Goal: Information Seeking & Learning: Learn about a topic

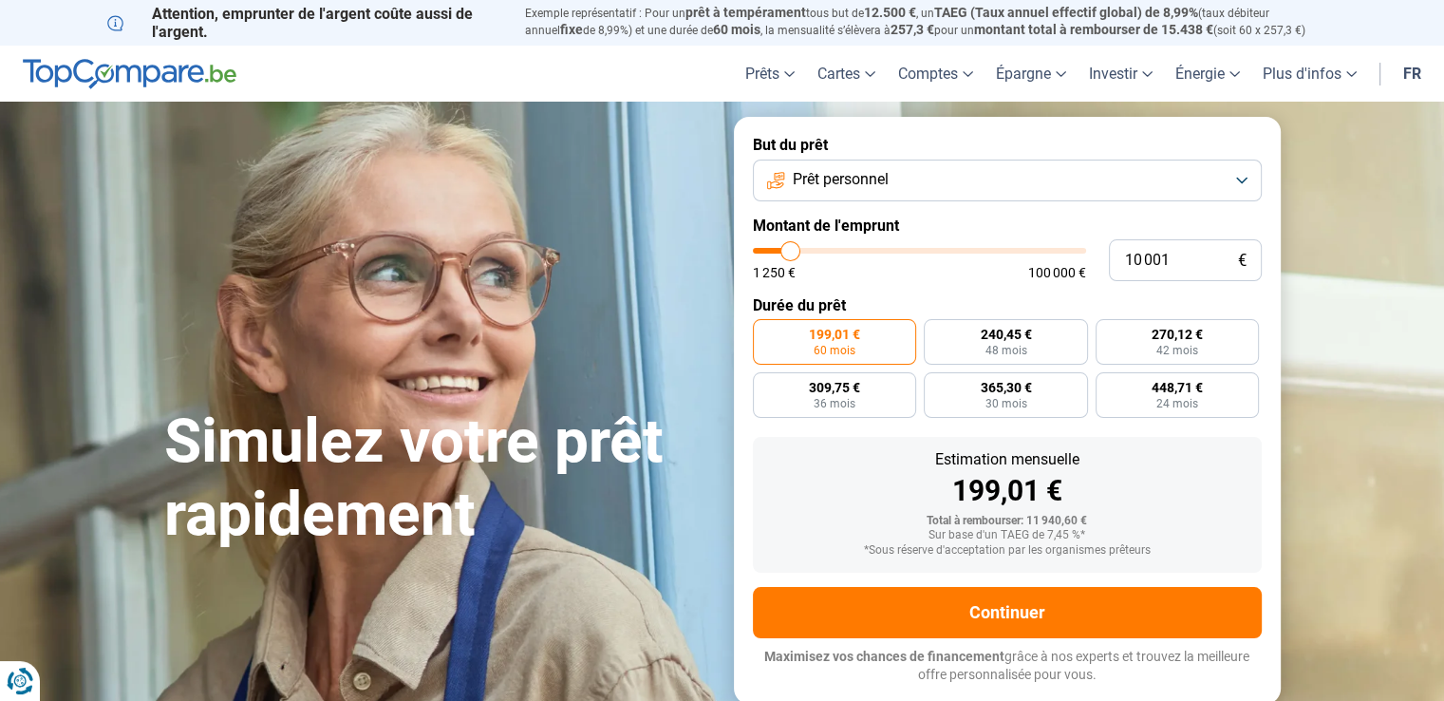
click at [1242, 177] on button "Prêt personnel" at bounding box center [1007, 181] width 509 height 42
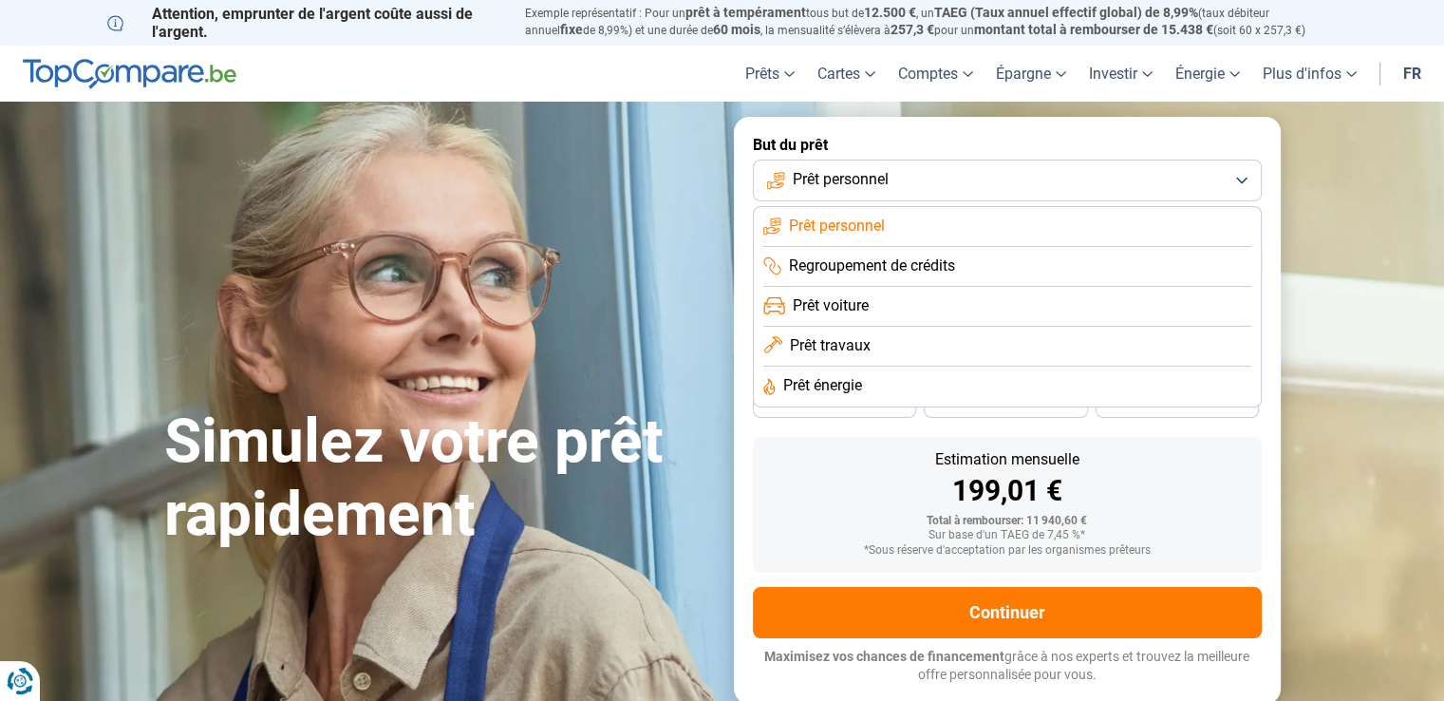
click at [880, 225] on span "Prêt personnel" at bounding box center [837, 226] width 96 height 21
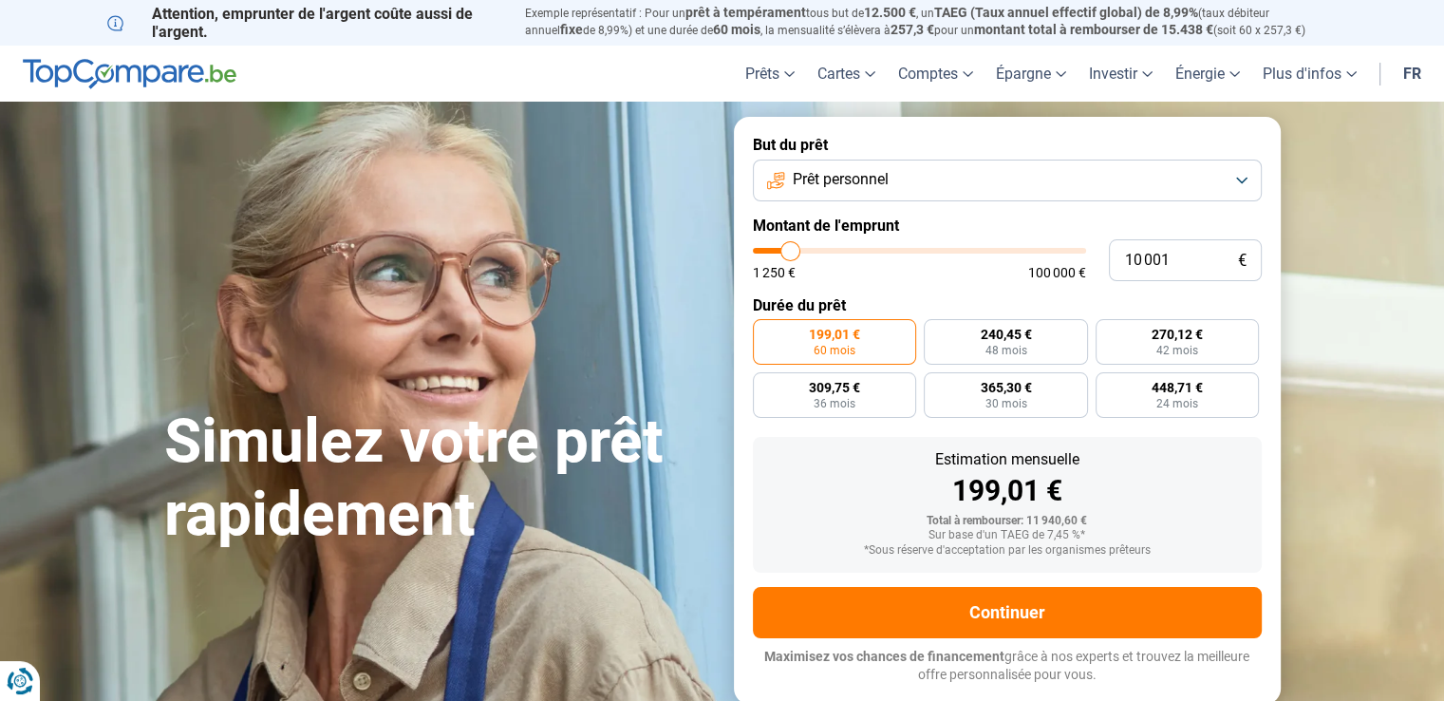
click at [1232, 179] on button "Prêt personnel" at bounding box center [1007, 181] width 509 height 42
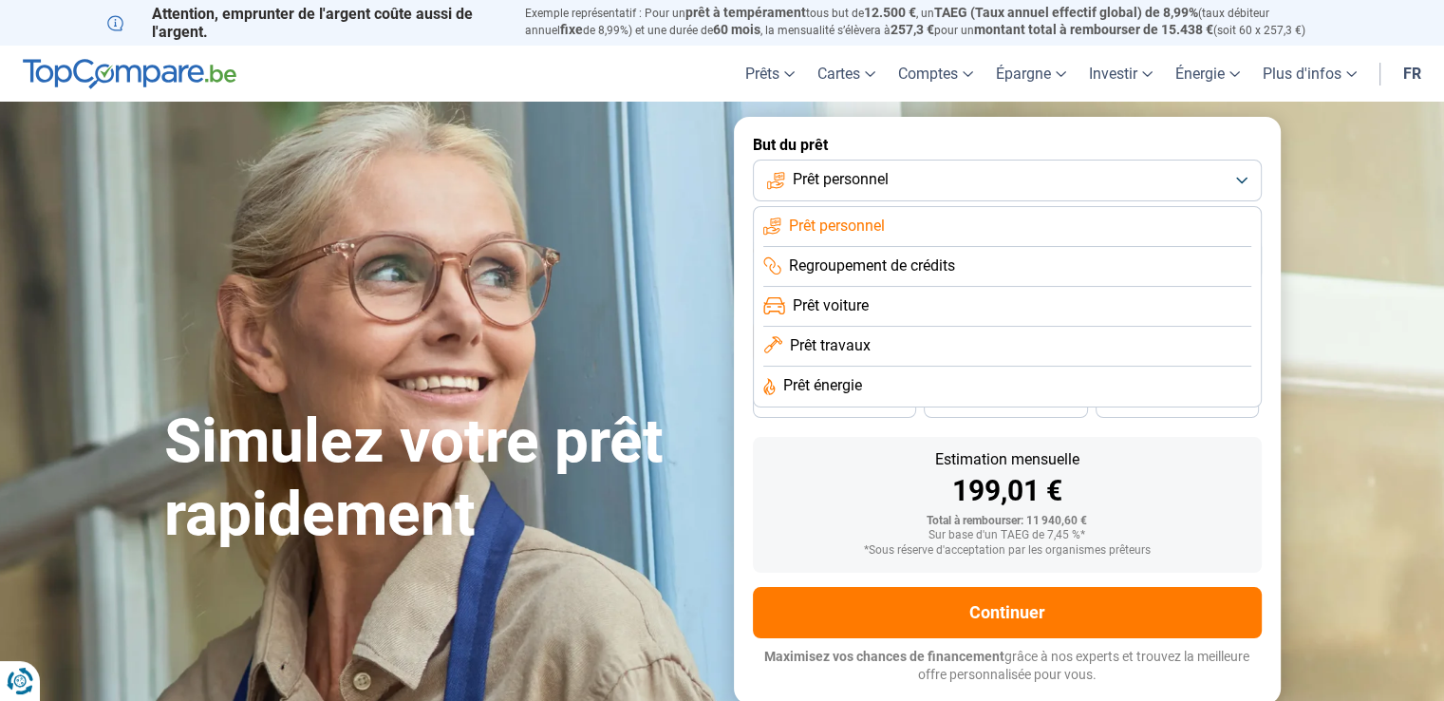
click at [839, 229] on span "Prêt personnel" at bounding box center [837, 226] width 96 height 21
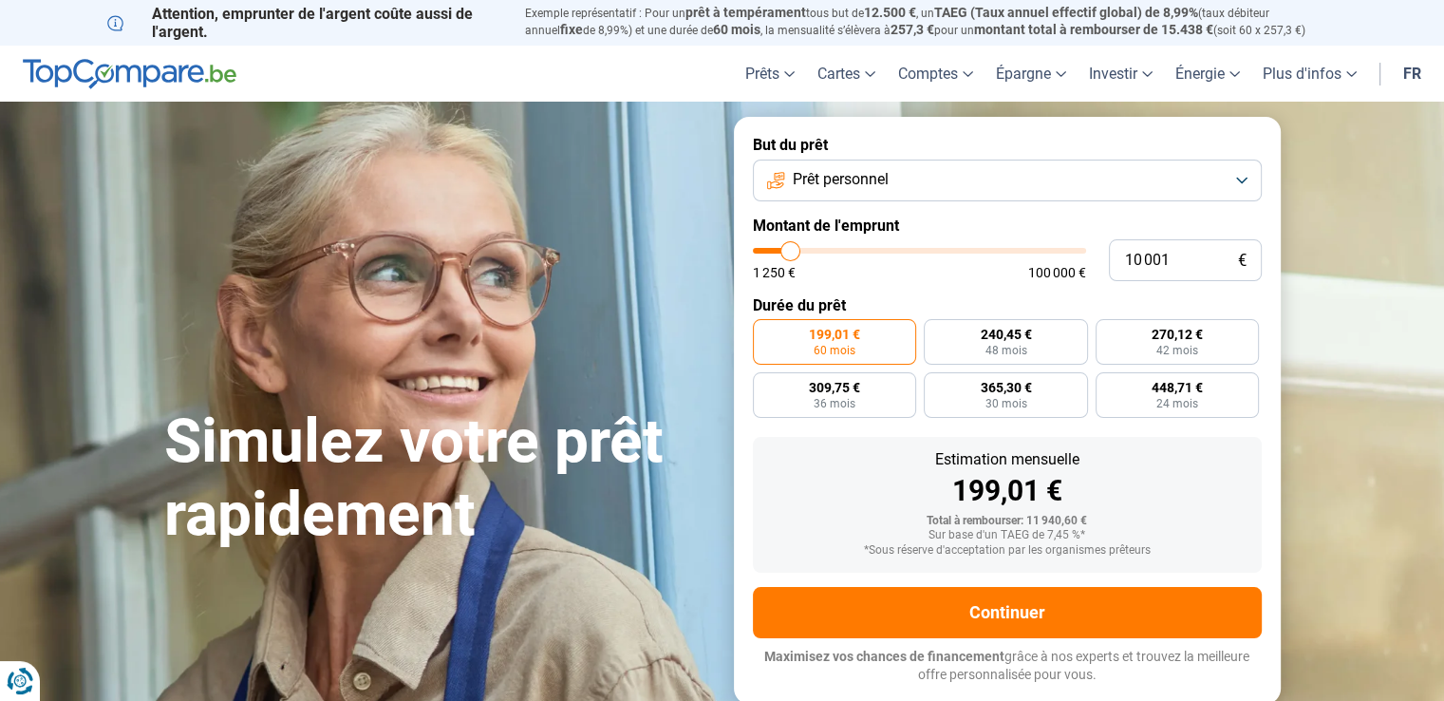
click at [1246, 185] on button "Prêt personnel" at bounding box center [1007, 181] width 509 height 42
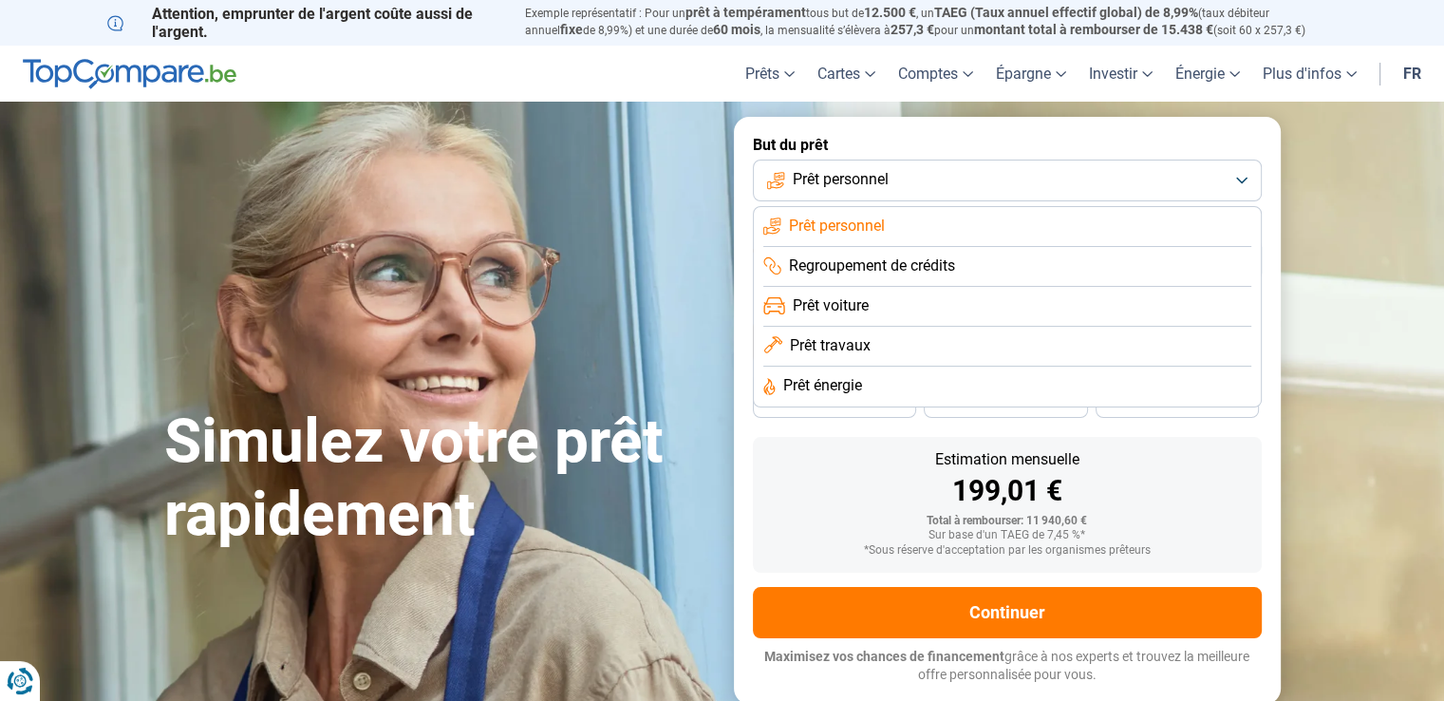
click at [886, 178] on span "Prêt personnel" at bounding box center [841, 179] width 96 height 21
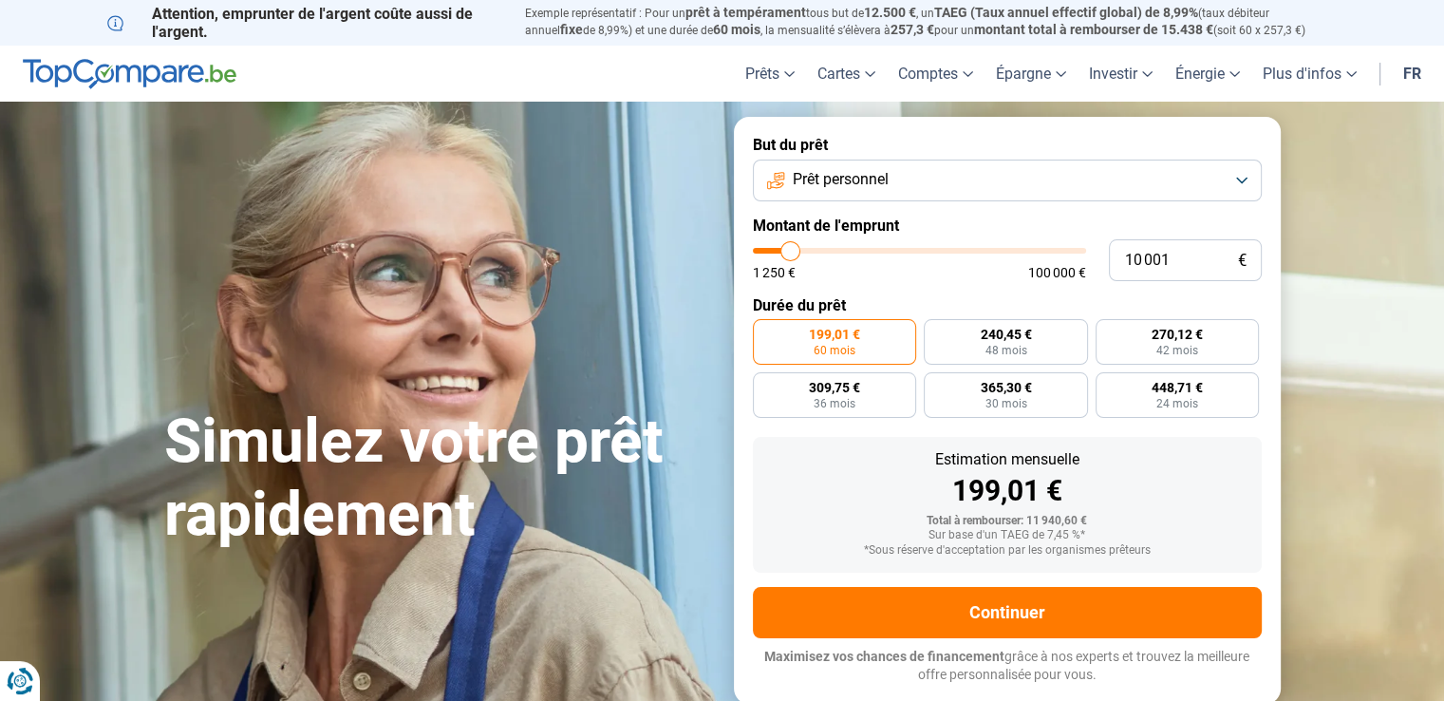
click at [1233, 185] on button "Prêt personnel" at bounding box center [1007, 181] width 509 height 42
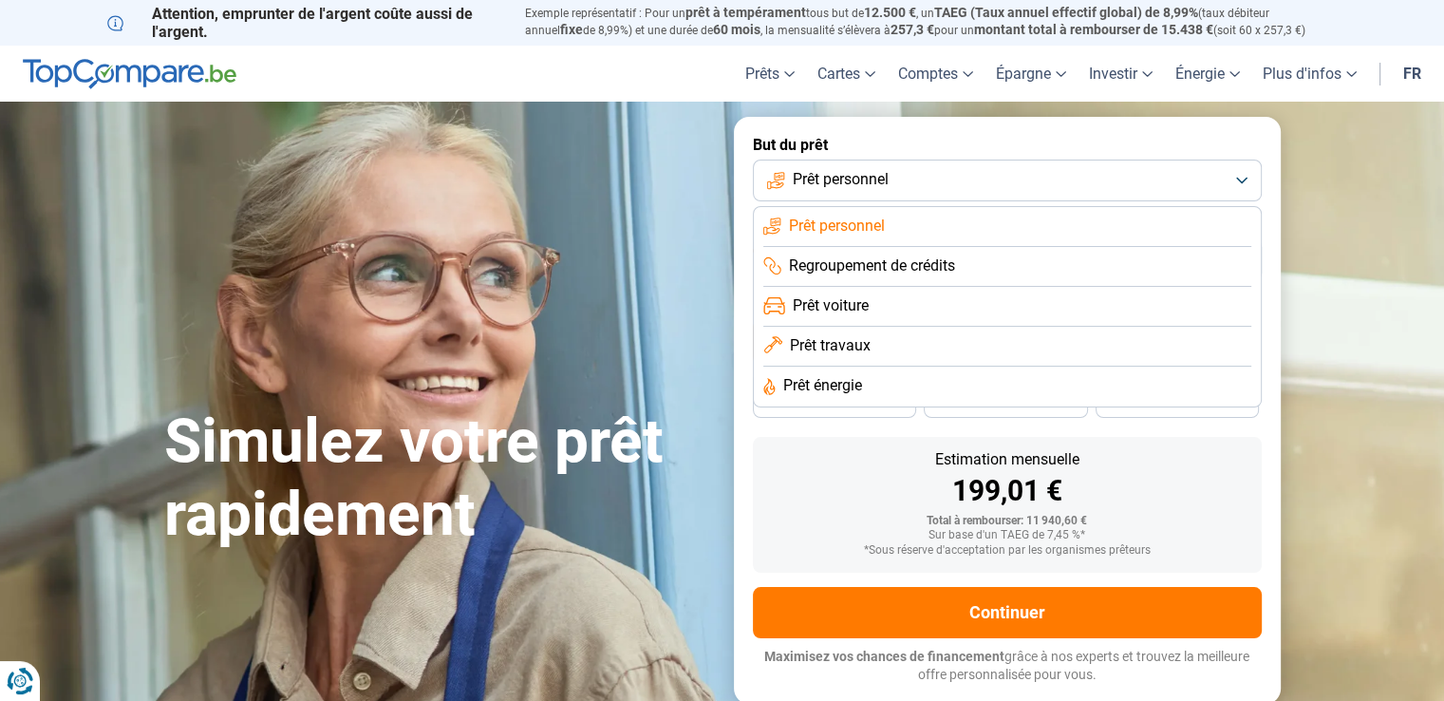
click at [868, 179] on span "Prêt personnel" at bounding box center [841, 179] width 96 height 21
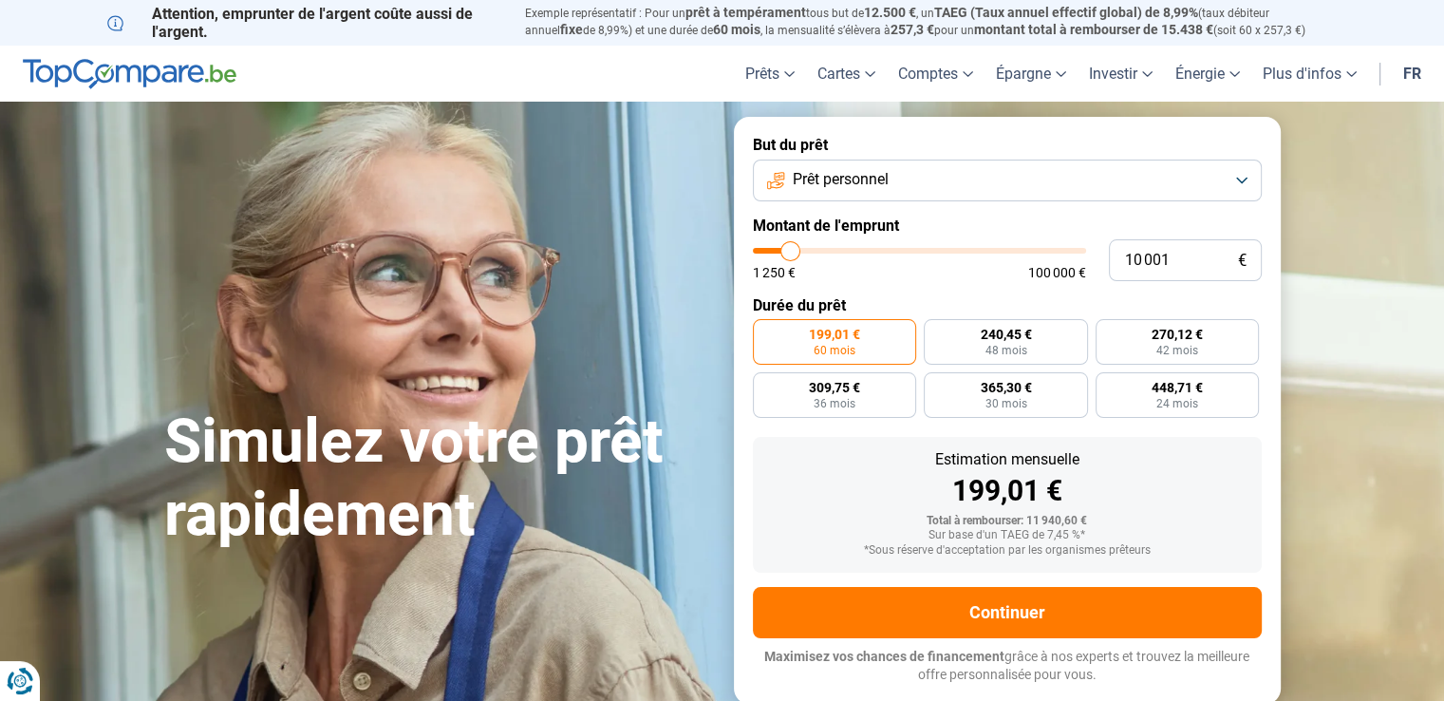
click at [867, 176] on span "Prêt personnel" at bounding box center [841, 179] width 96 height 21
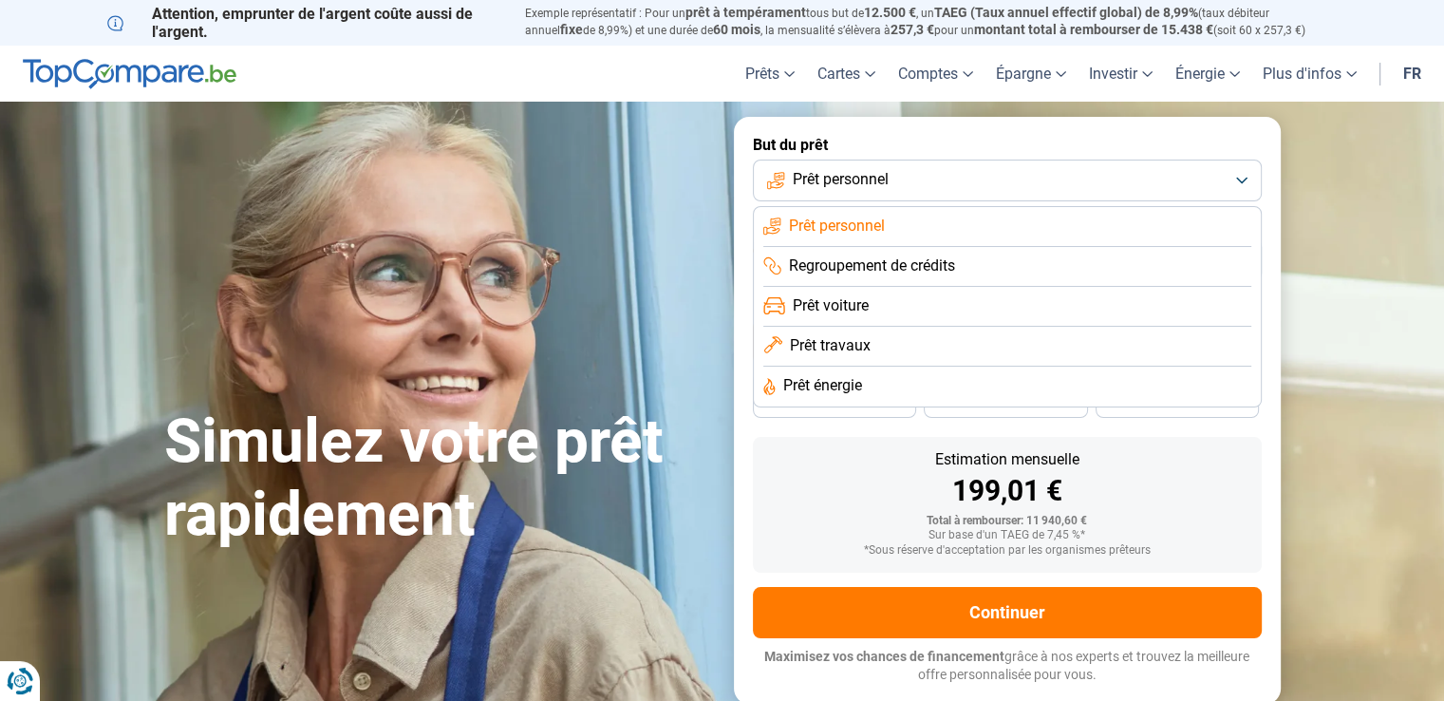
click at [1249, 176] on button "Prêt personnel" at bounding box center [1007, 181] width 509 height 42
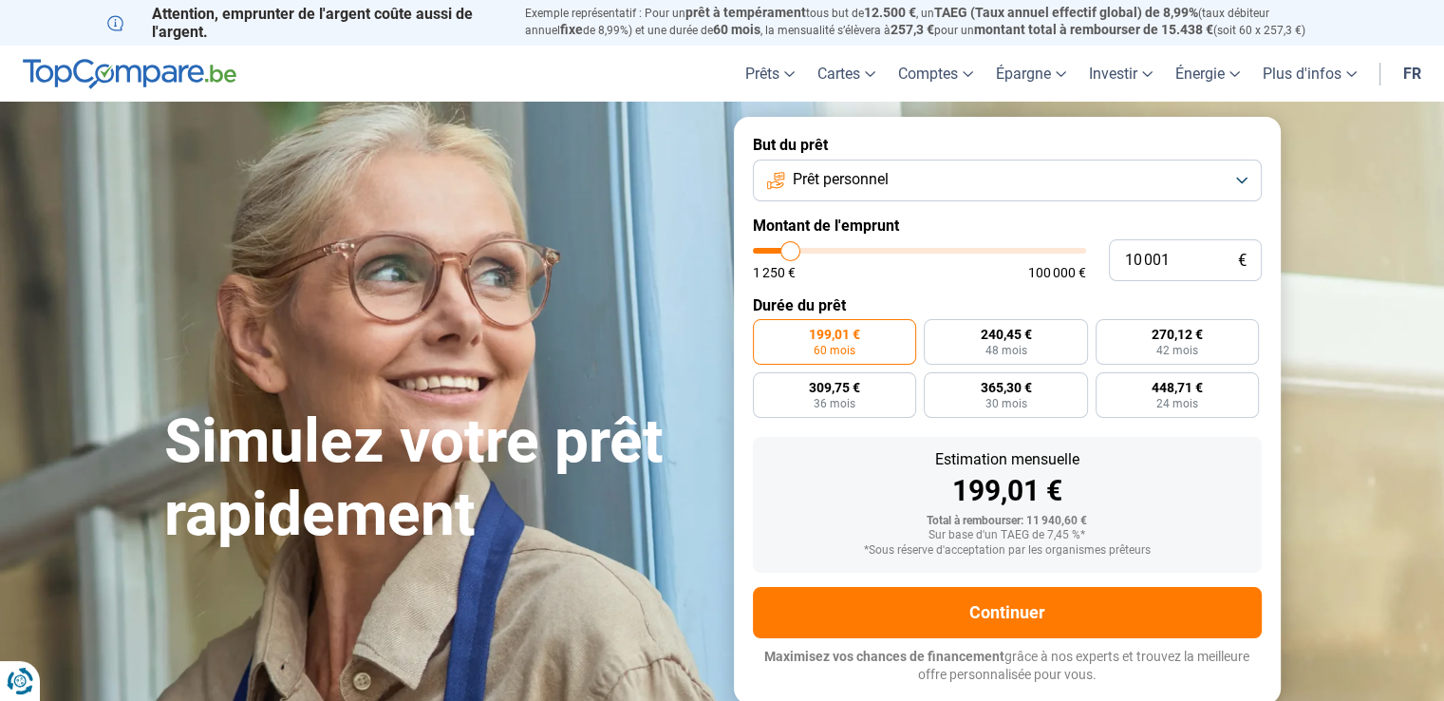
click at [1239, 176] on button "Prêt personnel" at bounding box center [1007, 181] width 509 height 42
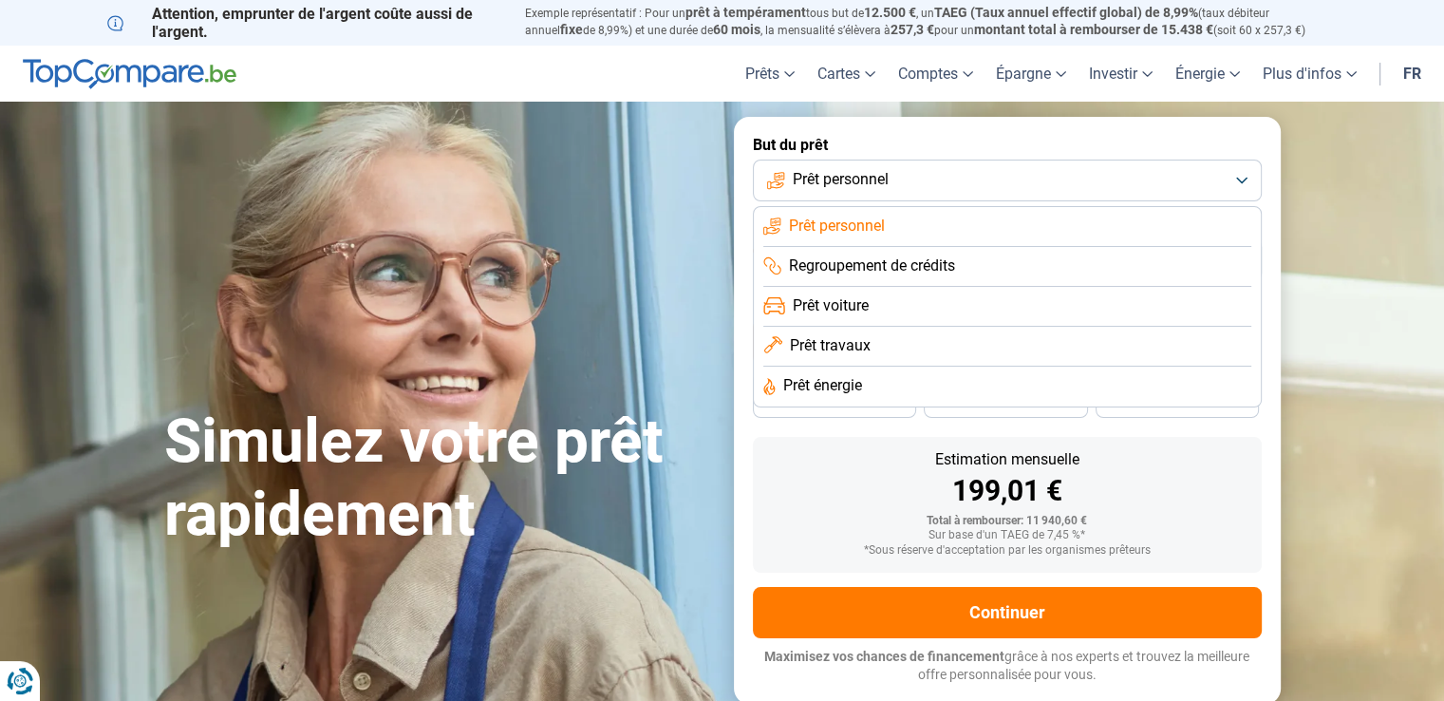
click at [855, 180] on span "Prêt personnel" at bounding box center [841, 179] width 96 height 21
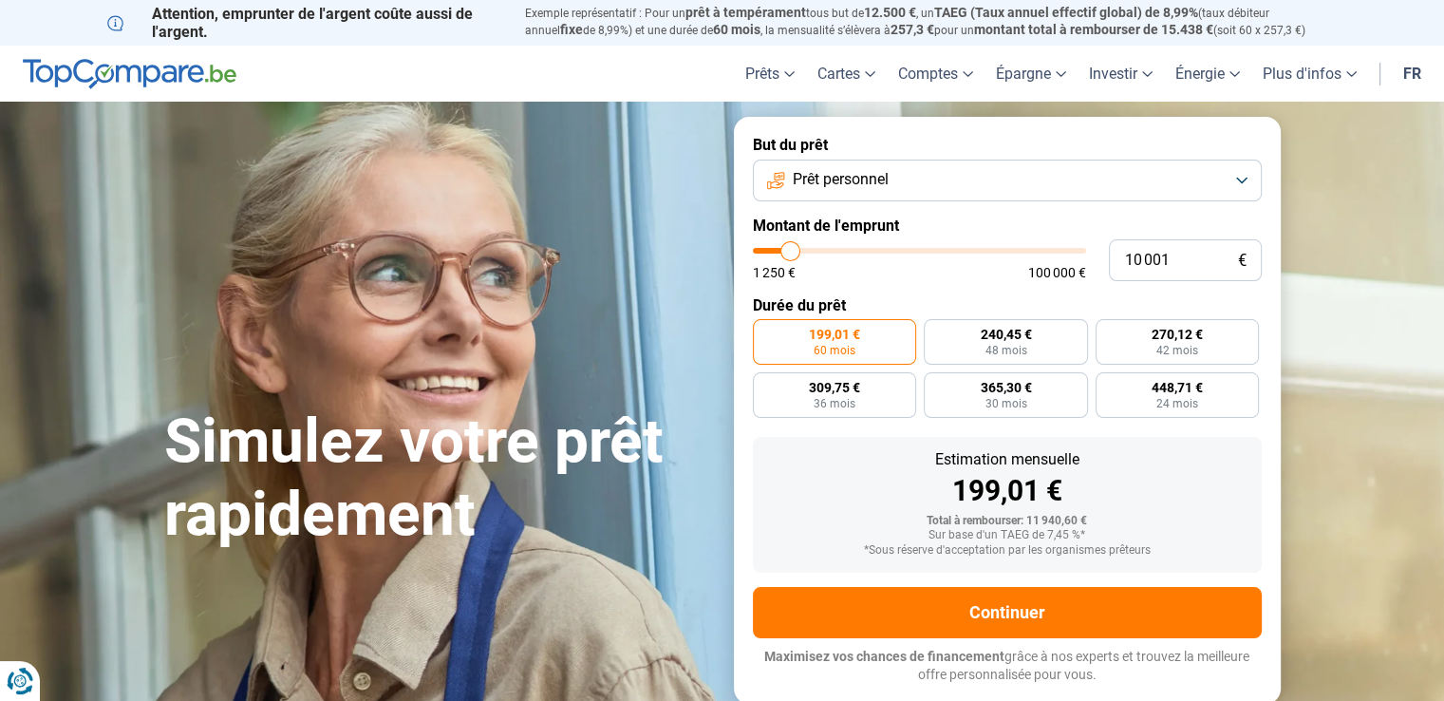
click at [1250, 181] on button "Prêt personnel" at bounding box center [1007, 181] width 509 height 42
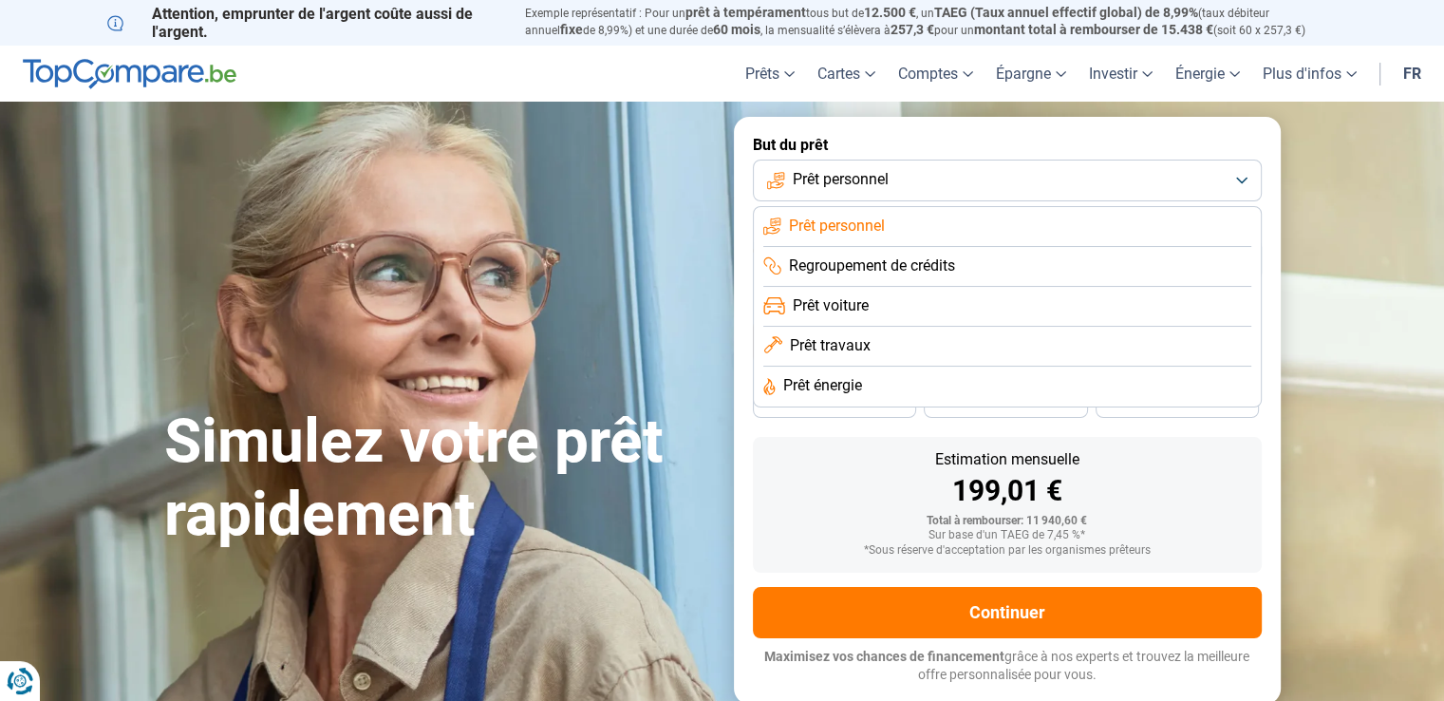
click at [895, 179] on button "Prêt personnel" at bounding box center [1007, 181] width 509 height 42
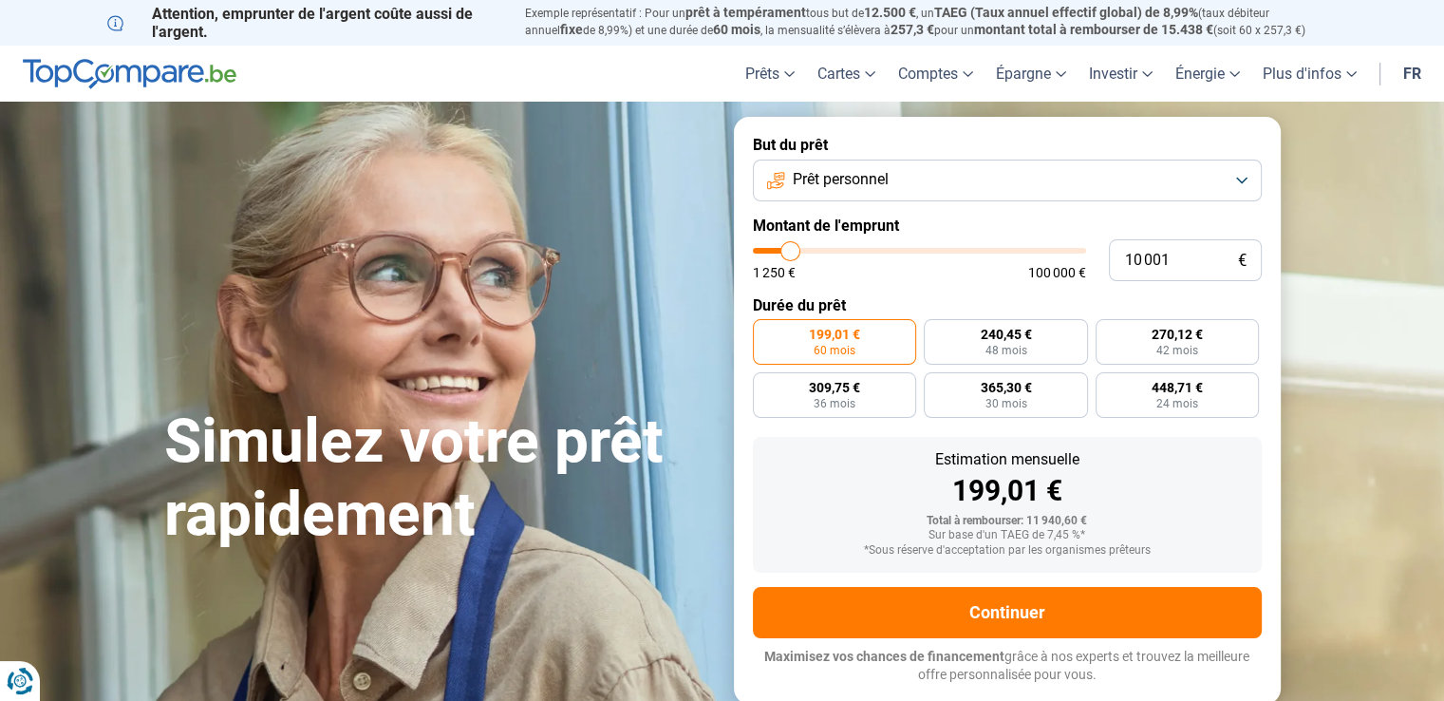
click at [1229, 181] on button "Prêt personnel" at bounding box center [1007, 181] width 509 height 42
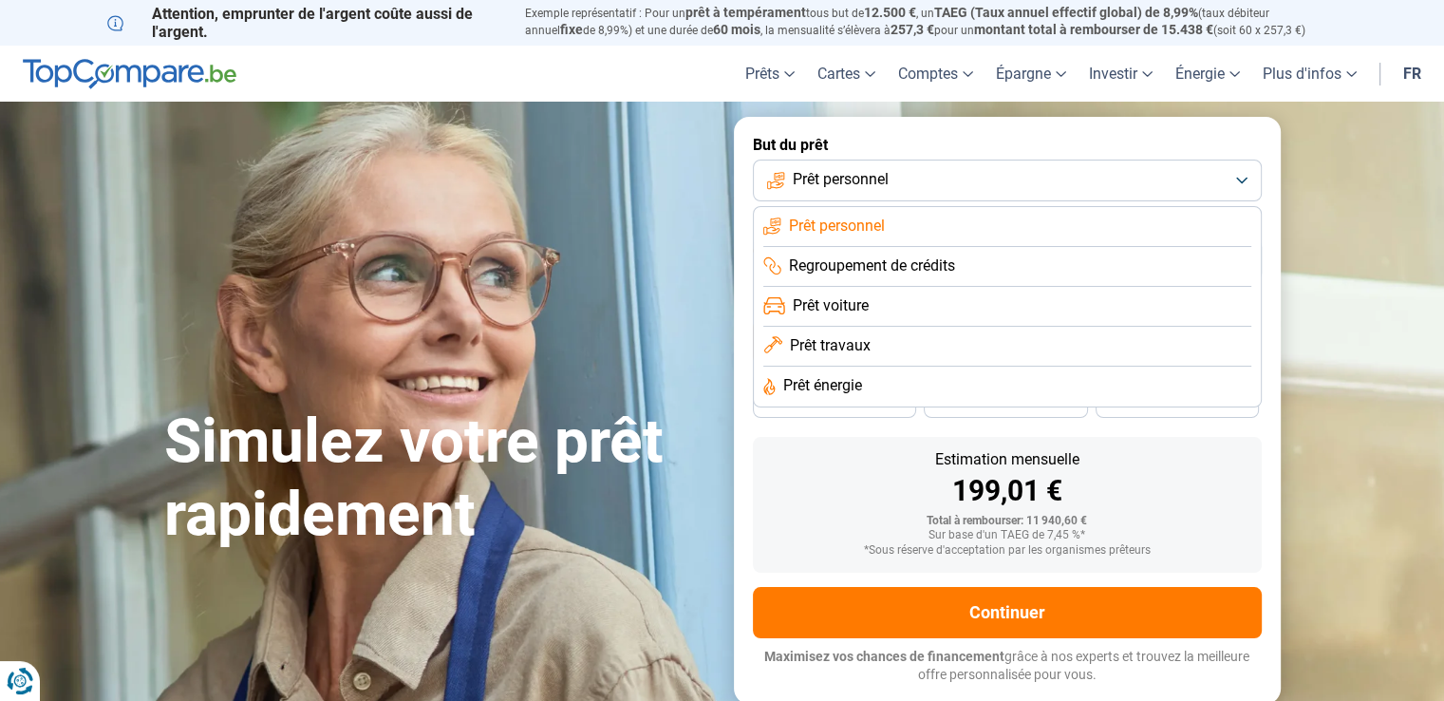
click at [824, 236] on span "Prêt personnel" at bounding box center [837, 226] width 96 height 21
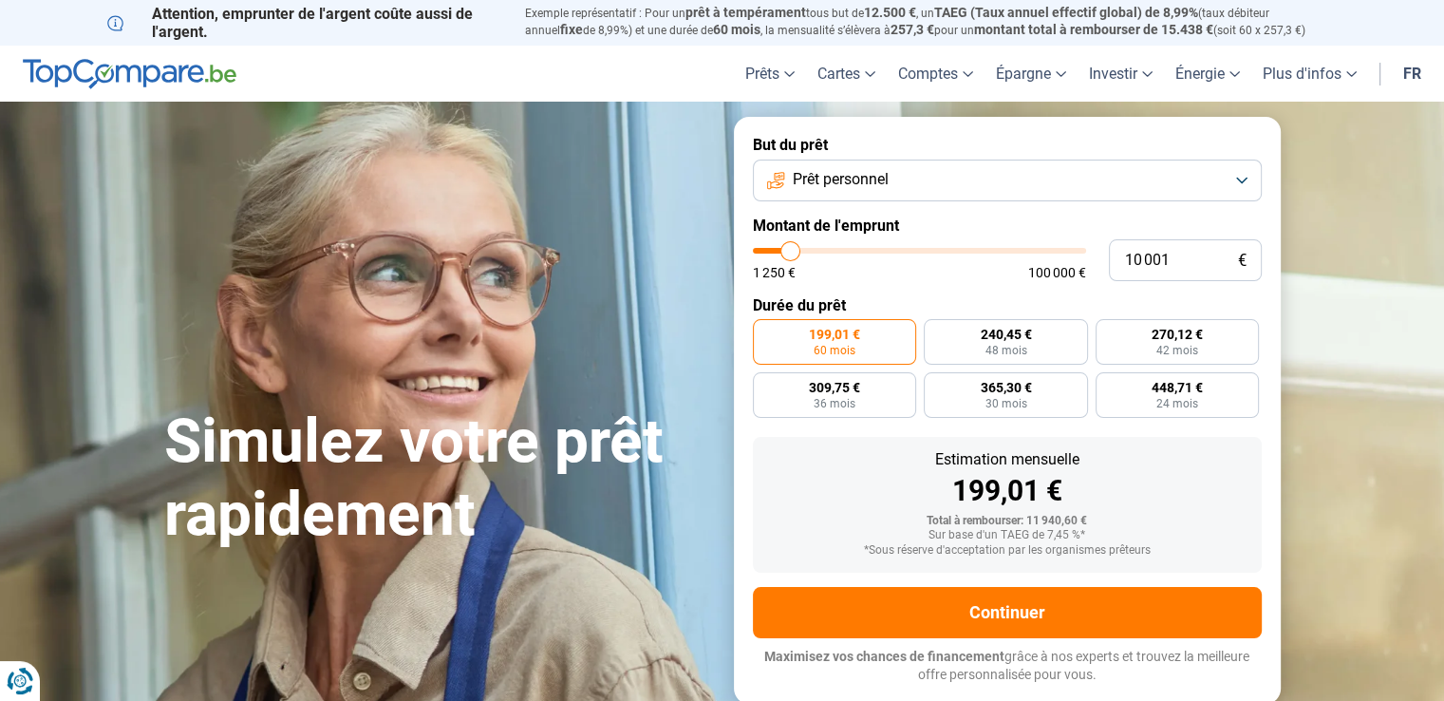
click at [1136, 191] on button "Prêt personnel" at bounding box center [1007, 181] width 509 height 42
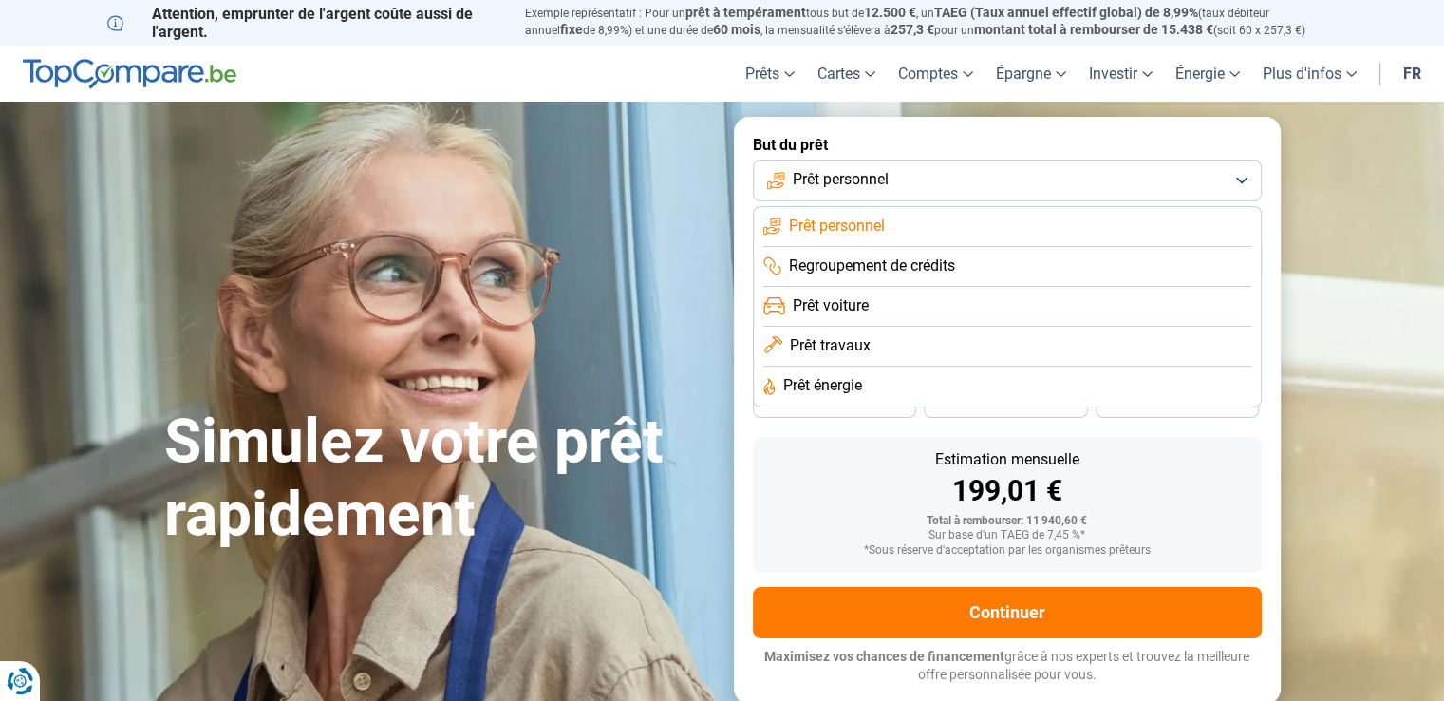
click at [851, 264] on span "Regroupement de crédits" at bounding box center [872, 265] width 166 height 21
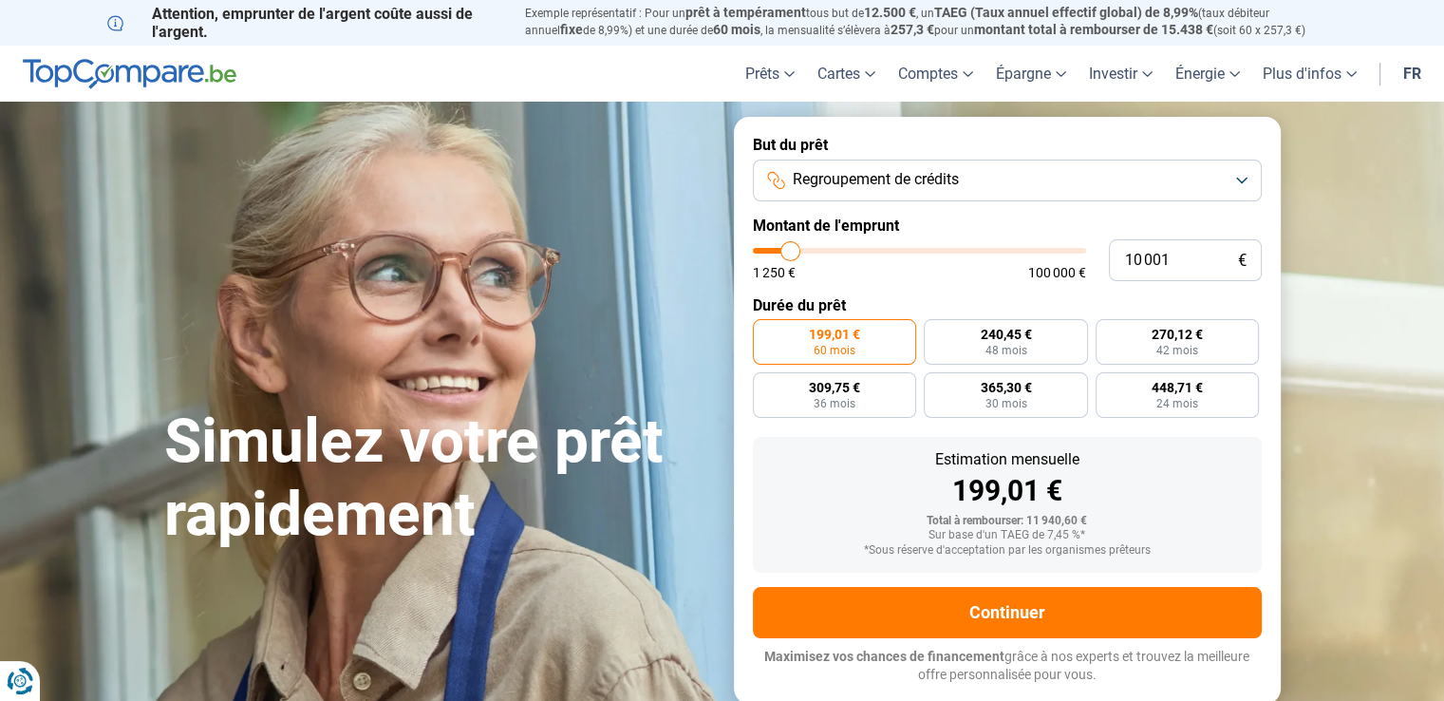
click at [1233, 180] on button "Regroupement de crédits" at bounding box center [1007, 181] width 509 height 42
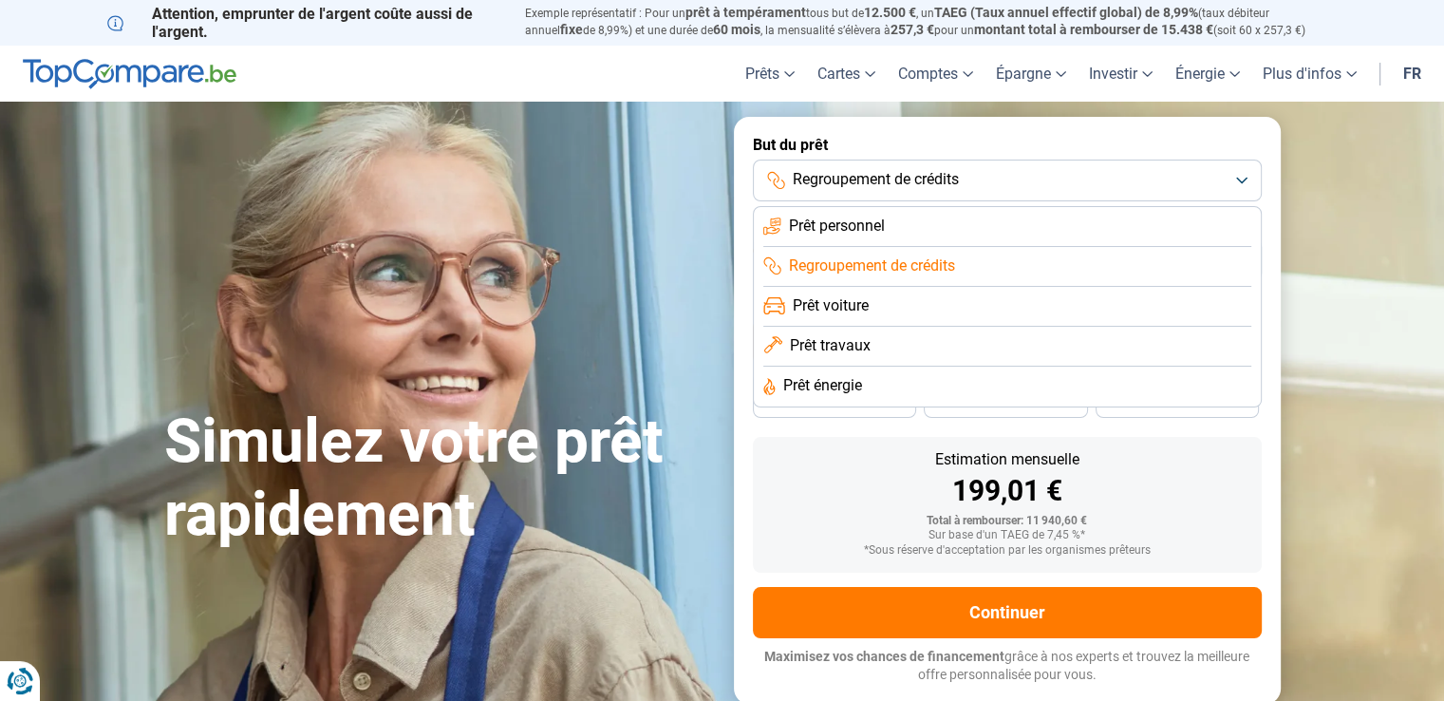
click at [859, 229] on span "Prêt personnel" at bounding box center [837, 226] width 96 height 21
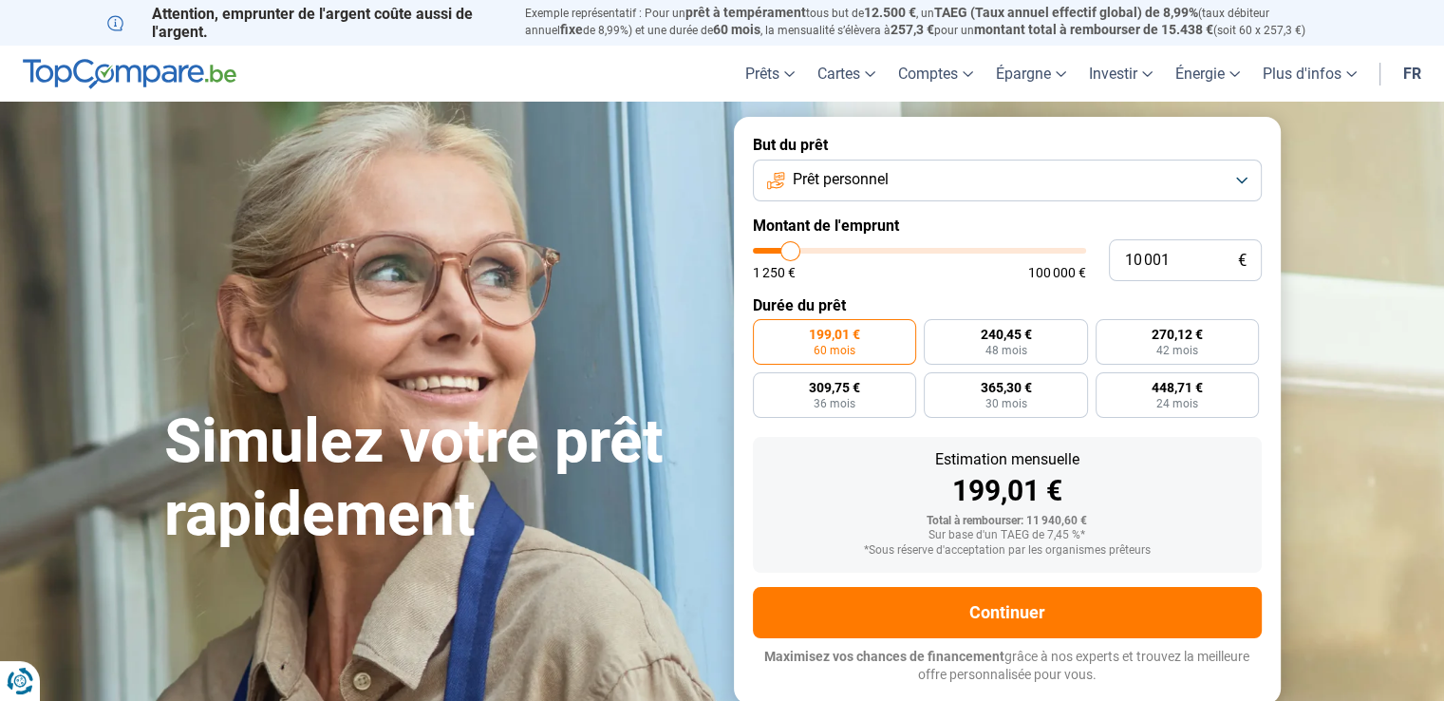
type input "9 250"
type input "9250"
type input "8 000"
type input "8000"
type input "6 500"
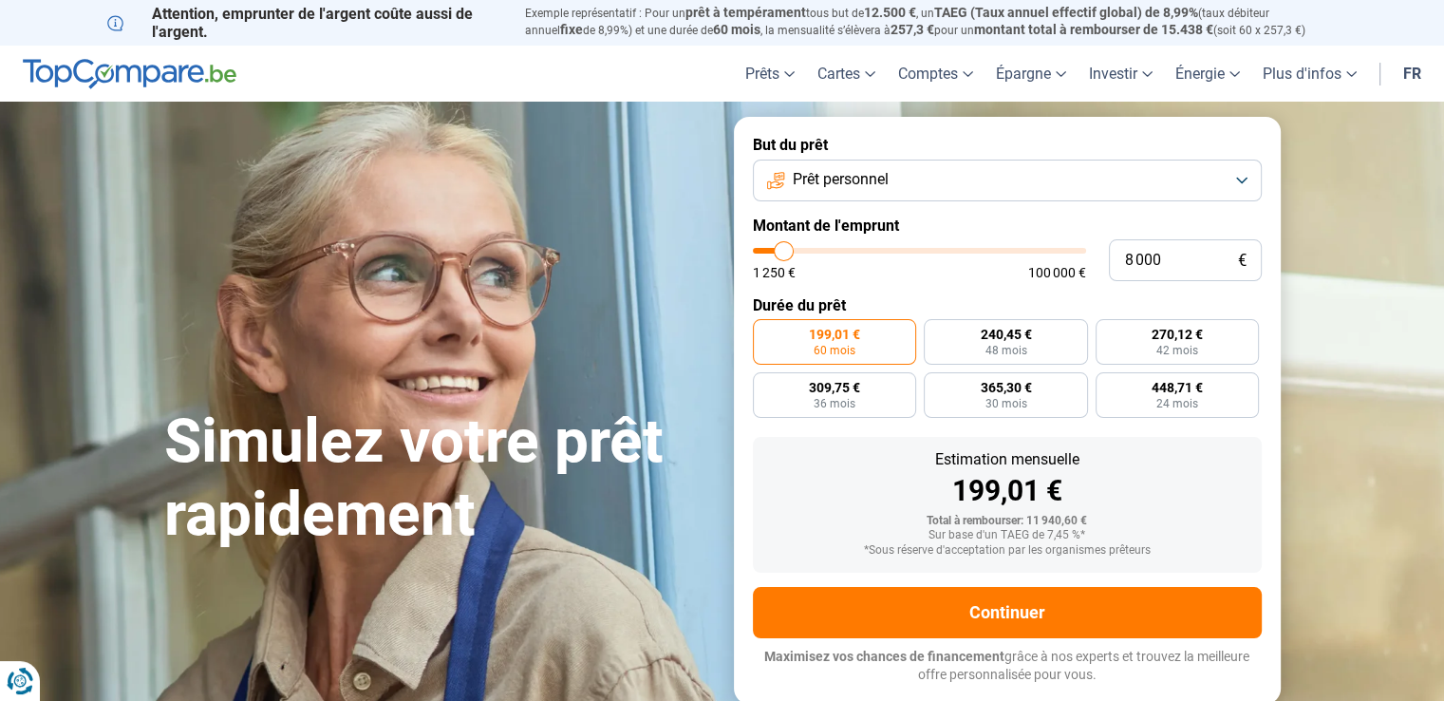
type input "6500"
type input "6 000"
type input "6000"
type input "5 500"
type input "5500"
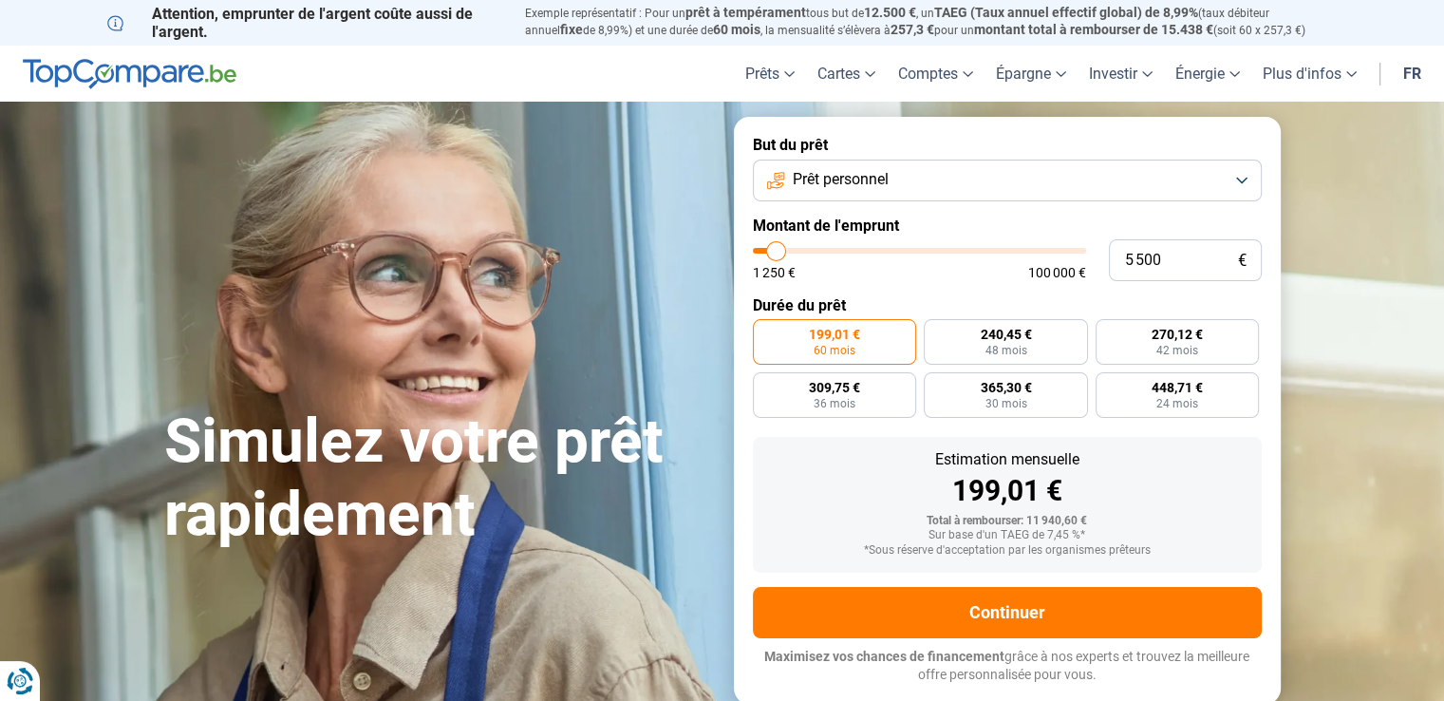
type input "5 250"
type input "5250"
type input "5 000"
type input "5000"
type input "4 750"
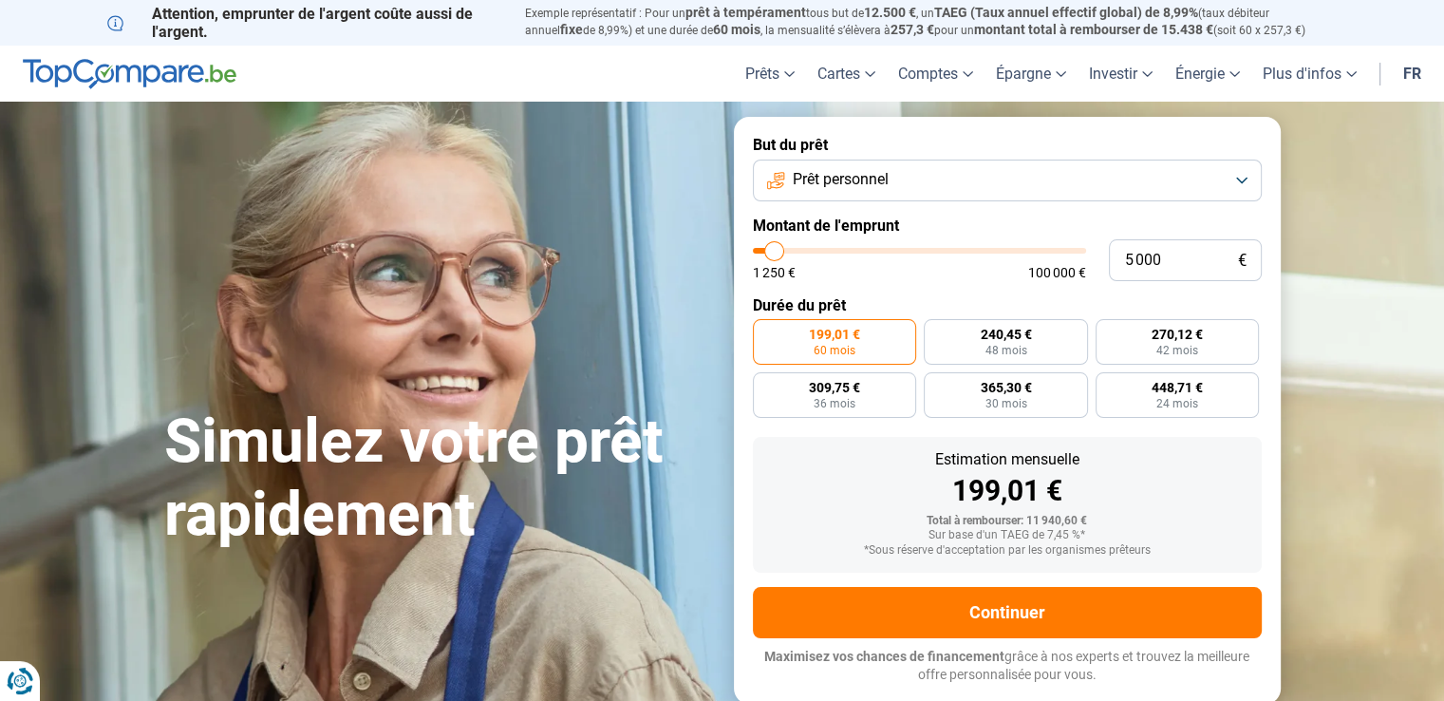
type input "4750"
type input "4 000"
type input "4000"
type input "2 750"
type input "2750"
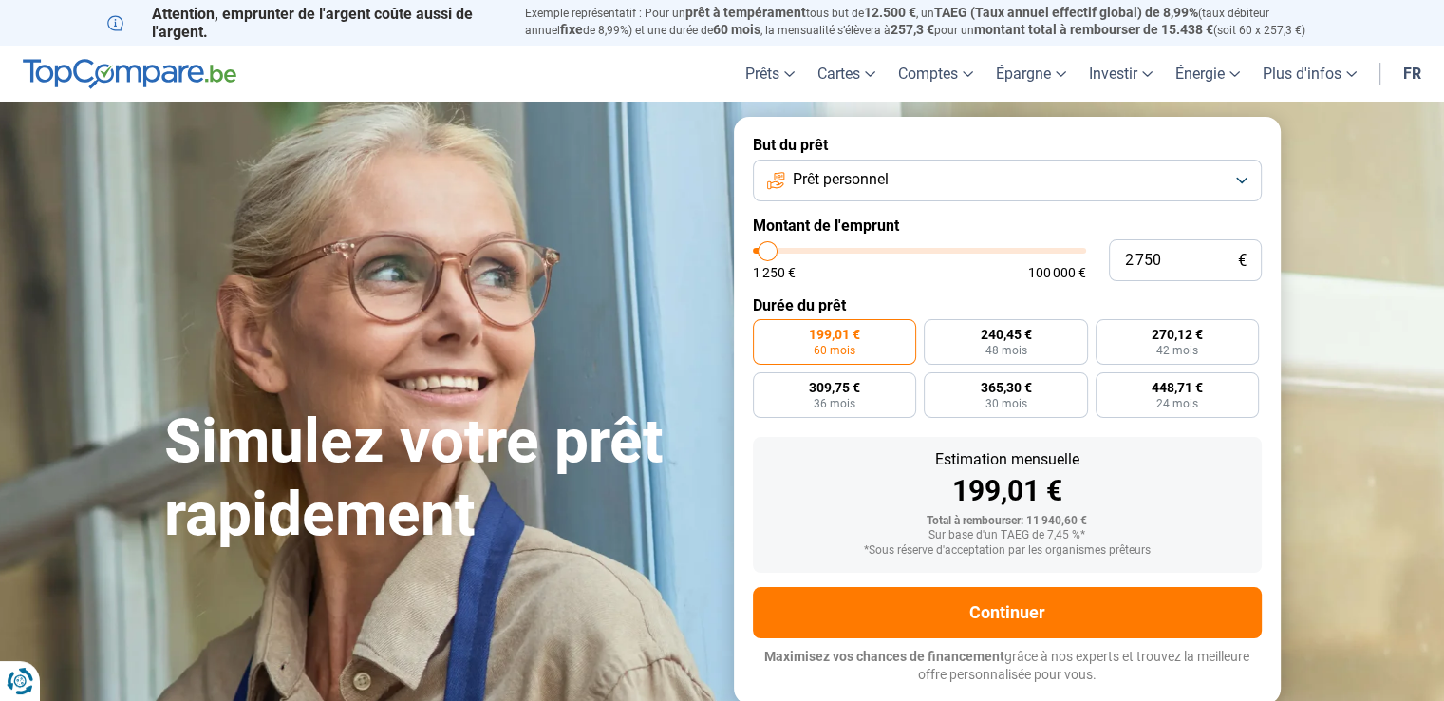
type input "1 500"
type input "1500"
type input "1 250"
type input "1250"
type input "2 500"
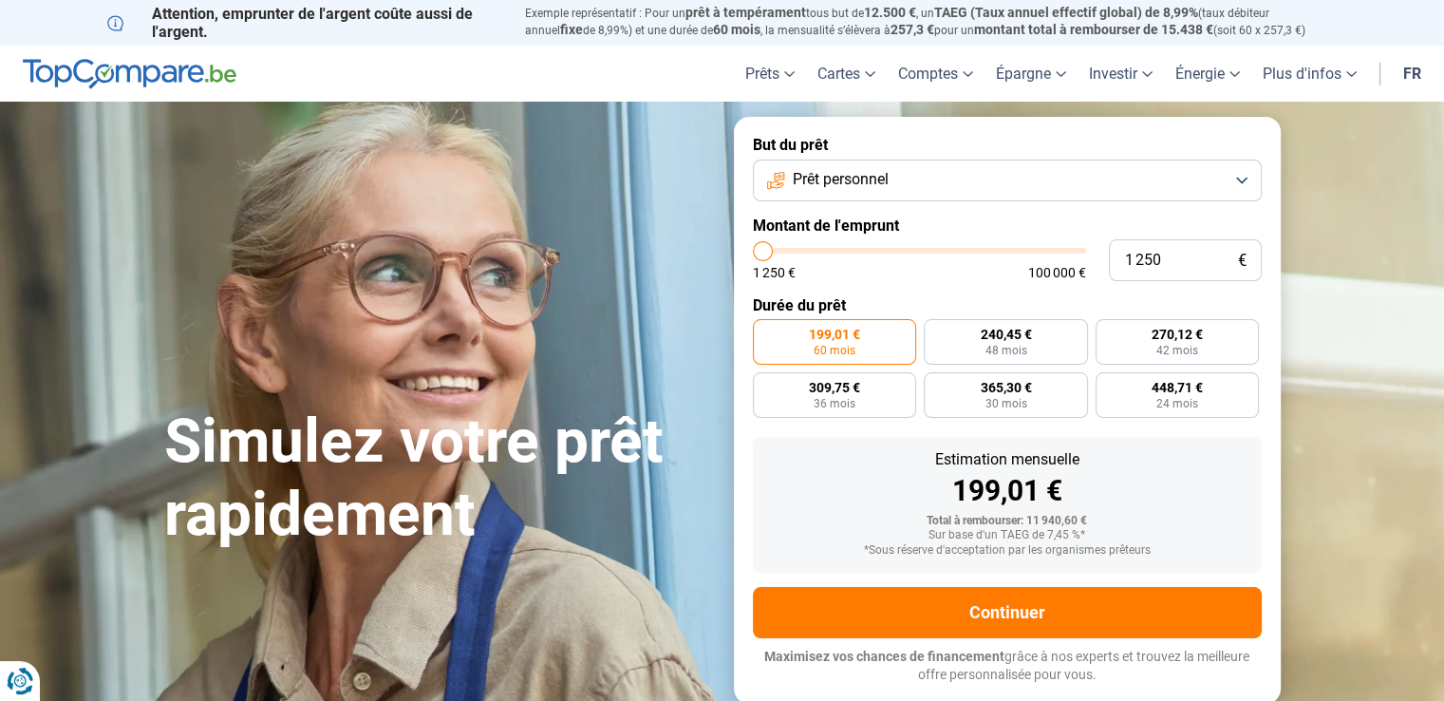
type input "2500"
type input "5 750"
type input "5750"
type input "11 500"
type input "11500"
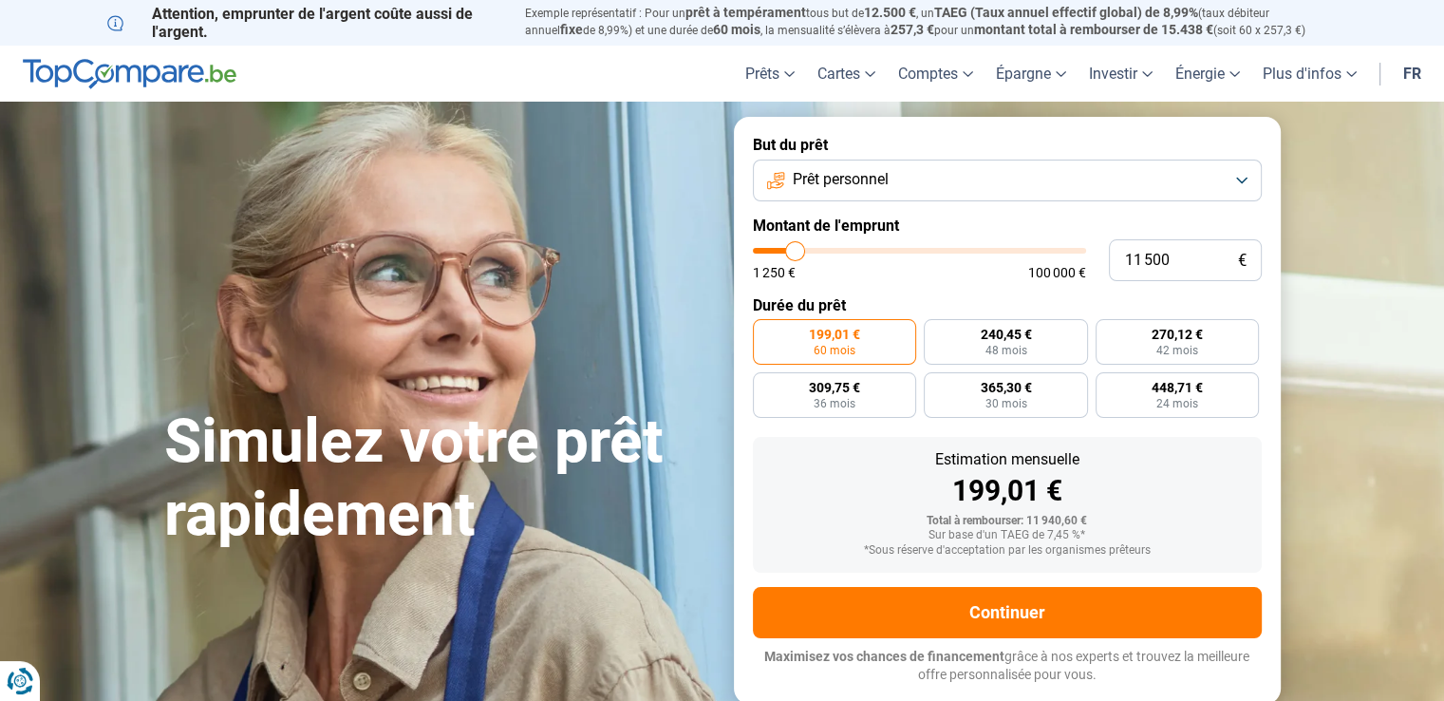
type input "14 750"
type input "14750"
type input "17 500"
type input "17500"
type input "18 750"
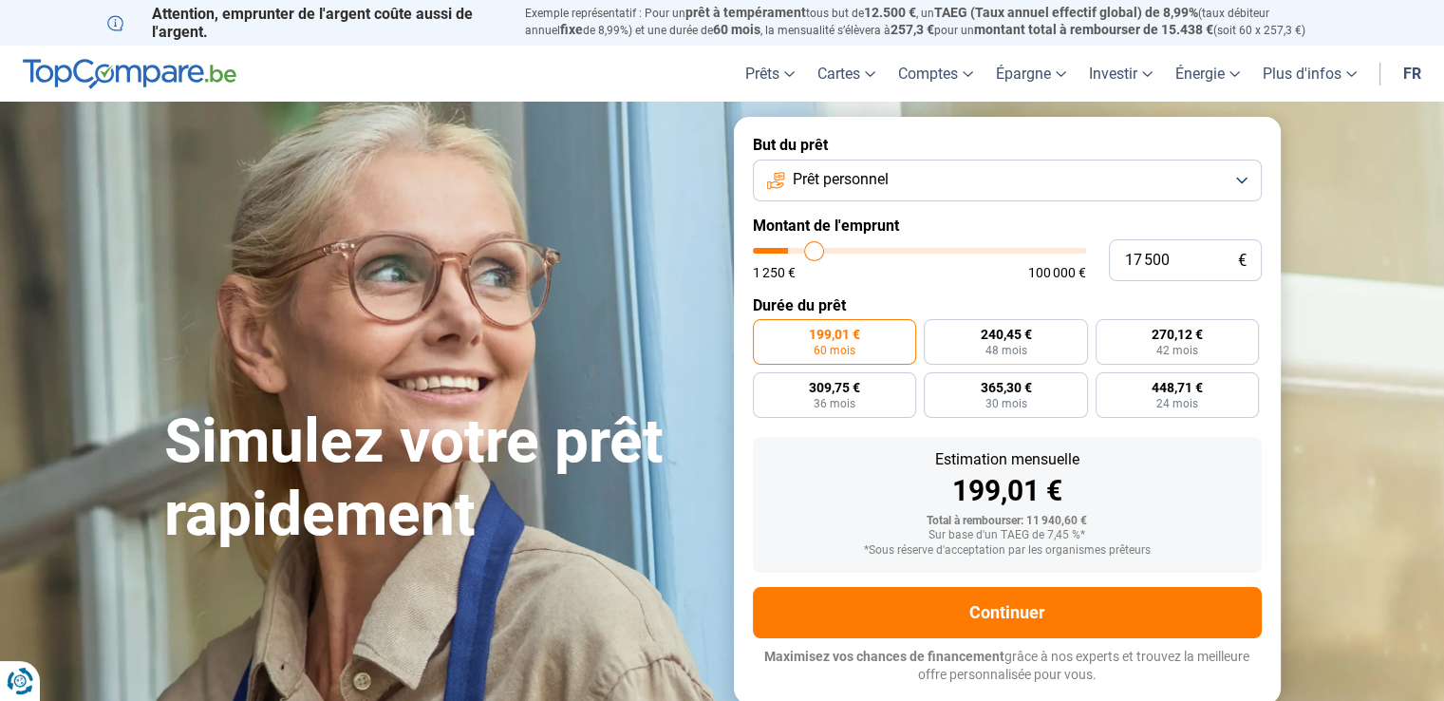
type input "18750"
type input "21 750"
type input "21750"
type input "24 500"
type input "24500"
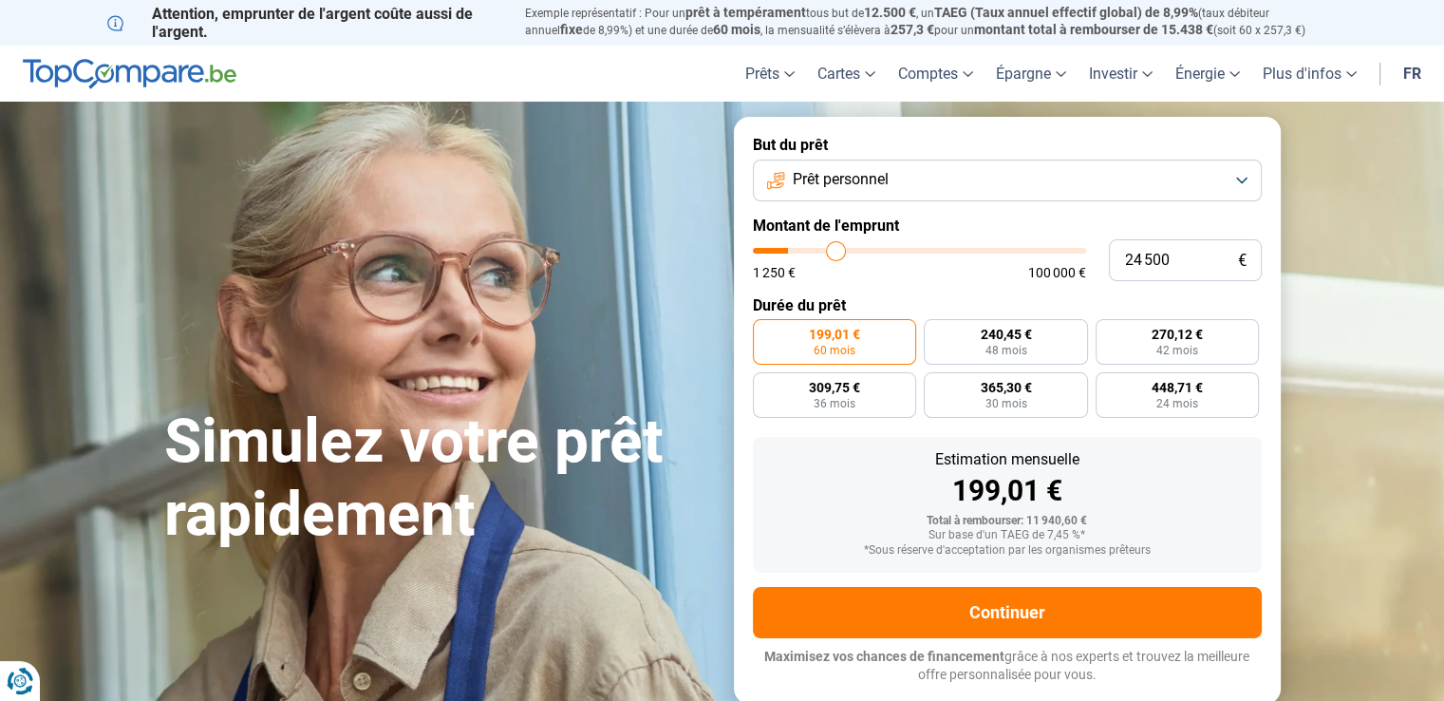
type input "28 250"
type input "28250"
type input "30 000"
type input "30000"
type input "31 000"
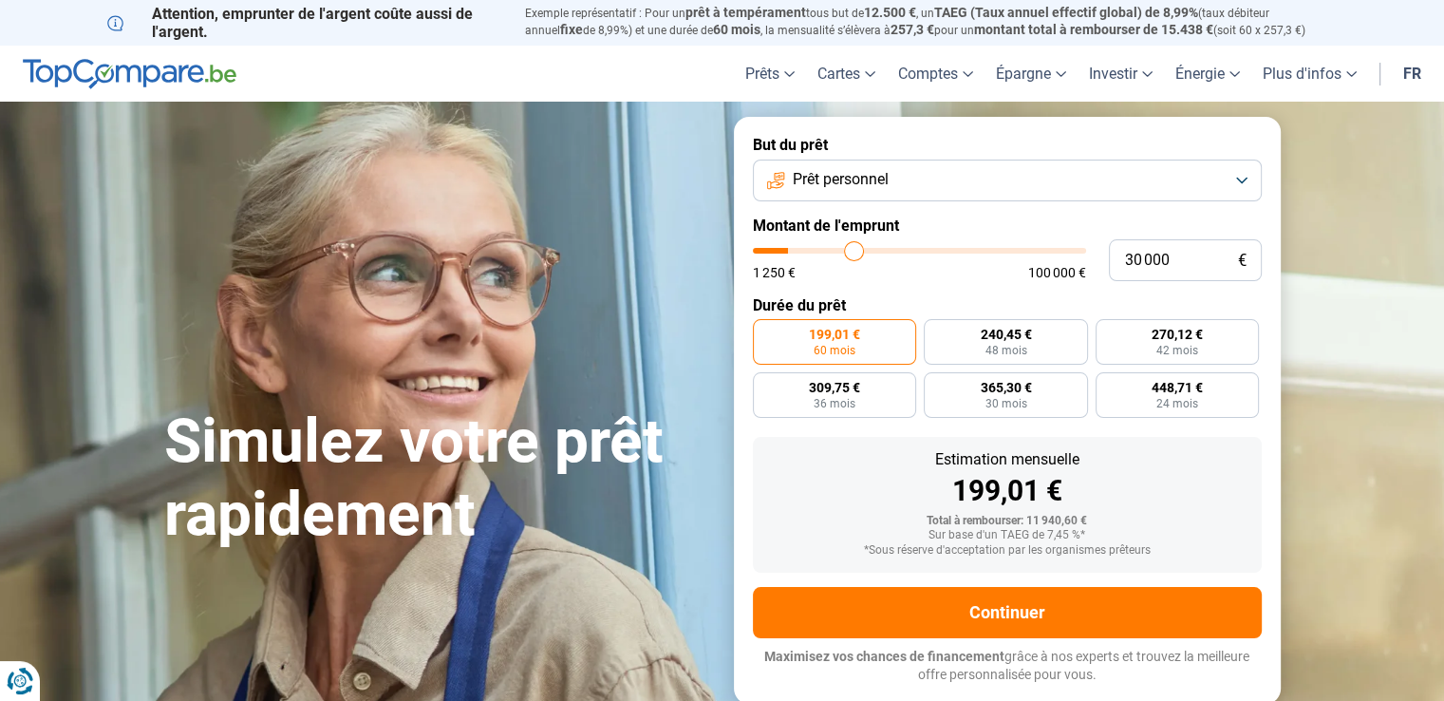
type input "31000"
type input "31 750"
type input "31750"
type input "32 250"
type input "32250"
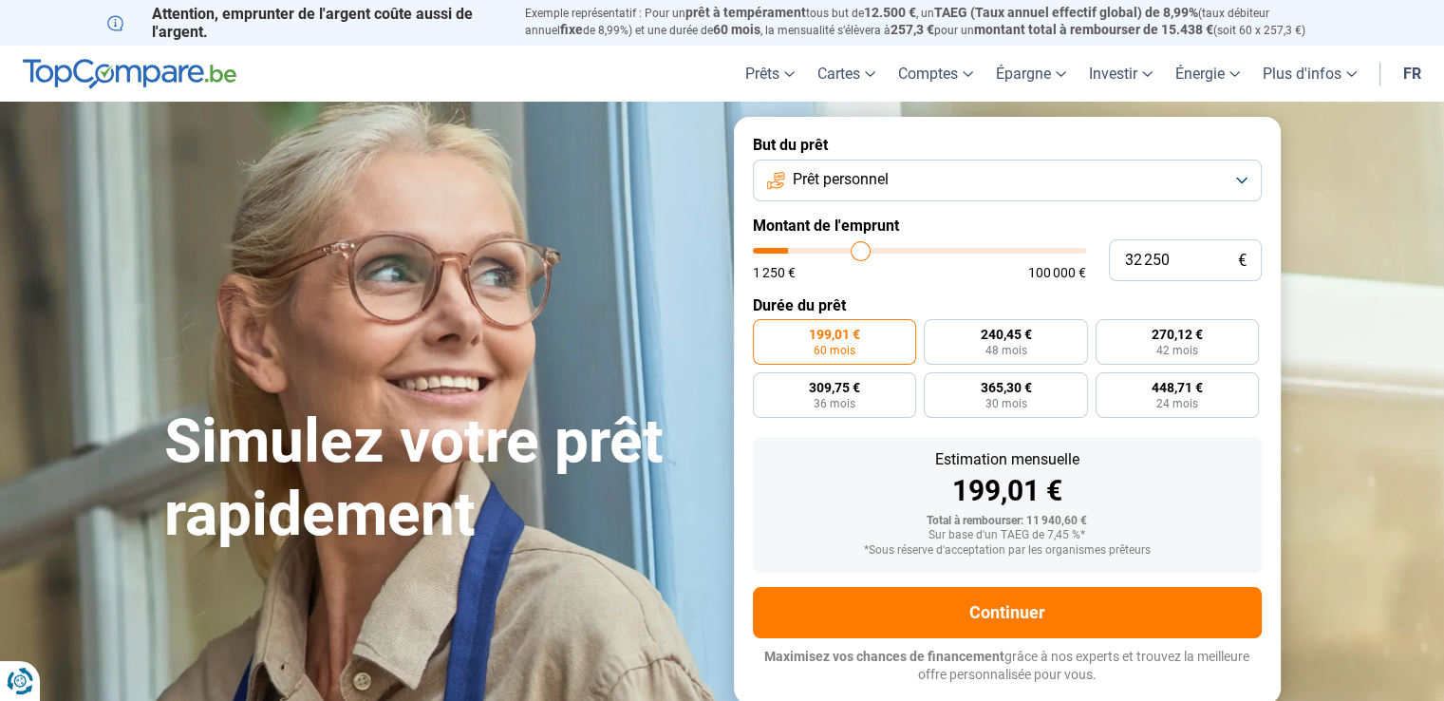
type input "33 250"
type input "33250"
type input "34 000"
type input "34000"
type input "34 500"
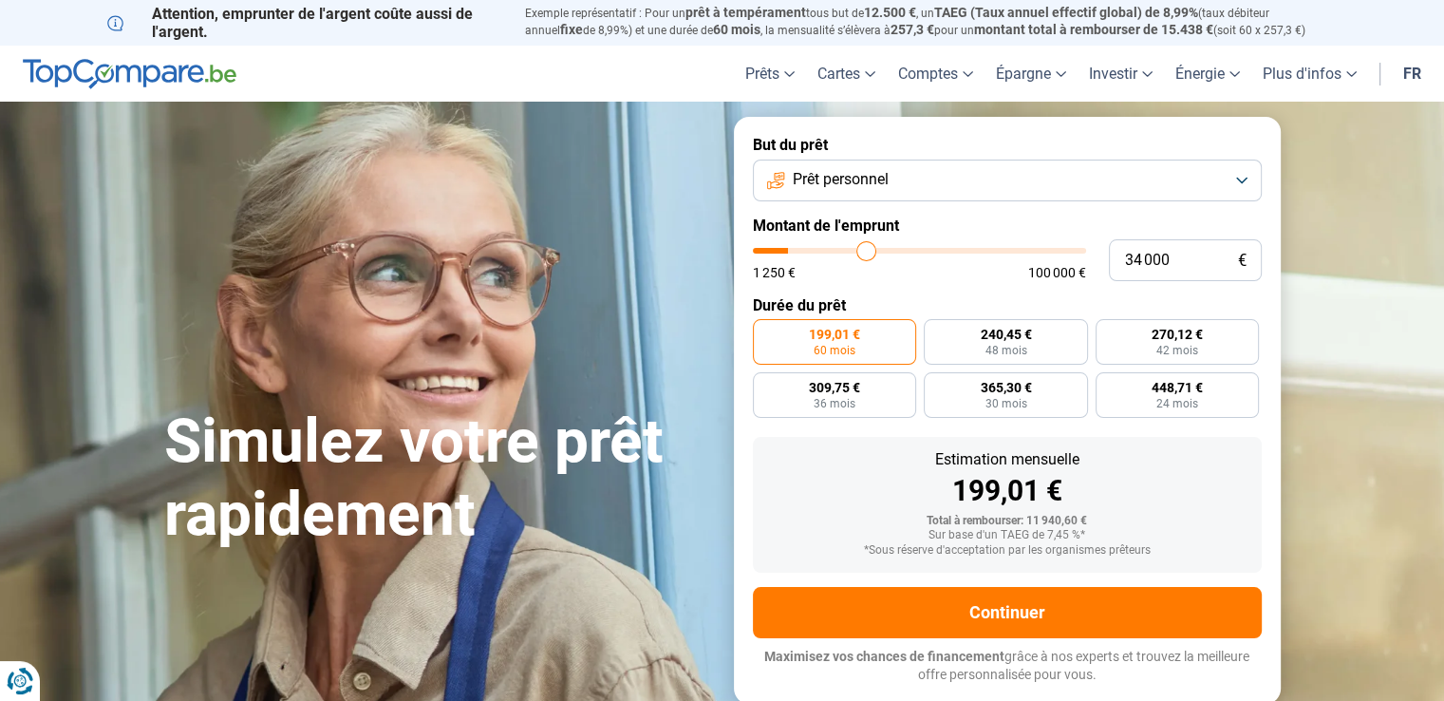
type input "34500"
type input "34 750"
type input "34750"
type input "35 000"
type input "35000"
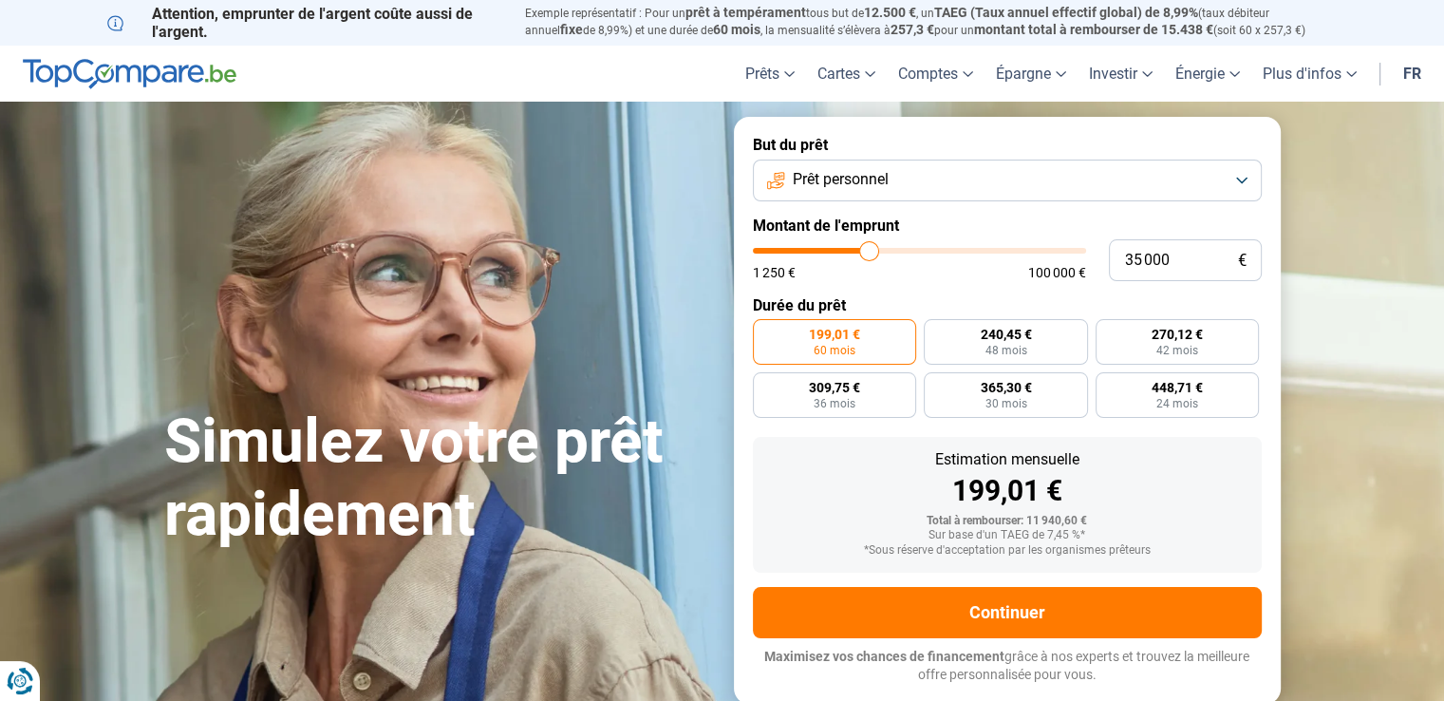
type input "35 250"
type input "35250"
type input "34 750"
type input "34750"
type input "34 000"
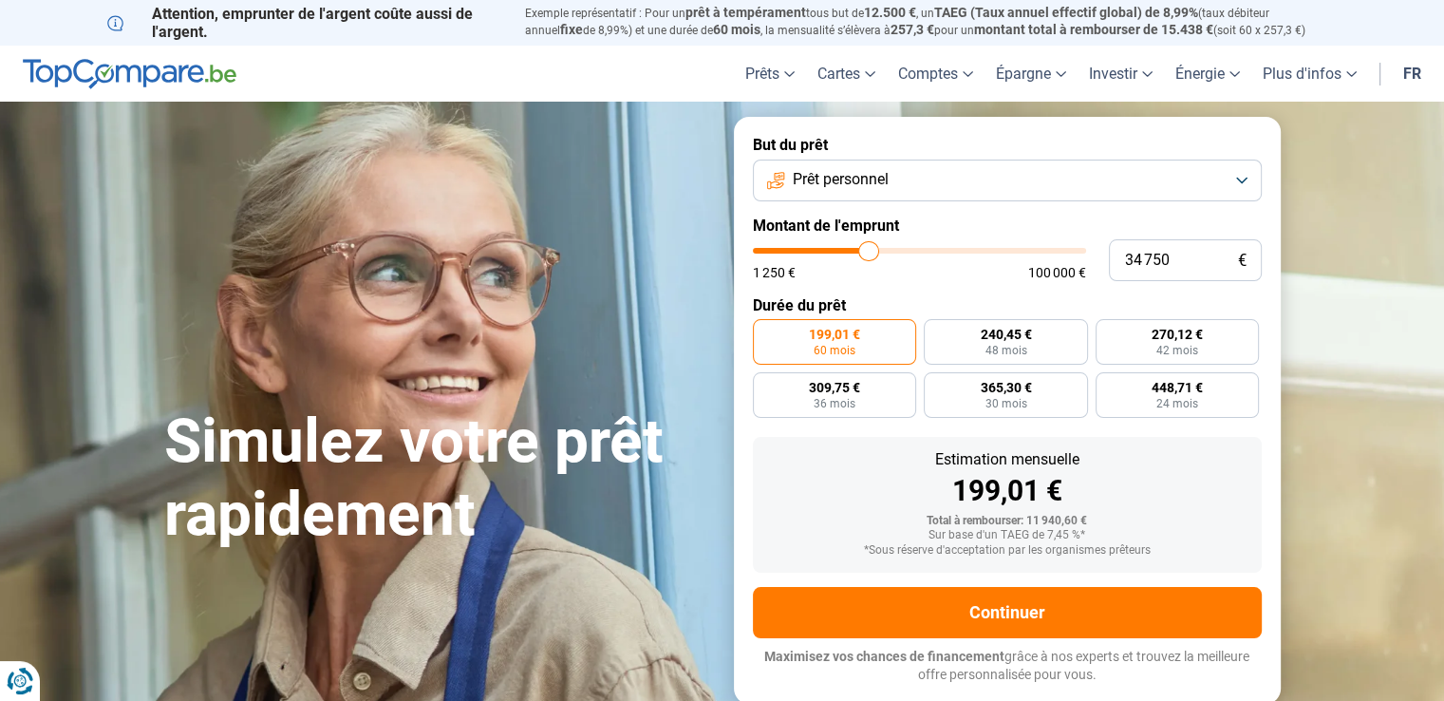
type input "34000"
type input "31 750"
type input "31750"
type input "30 000"
type input "30000"
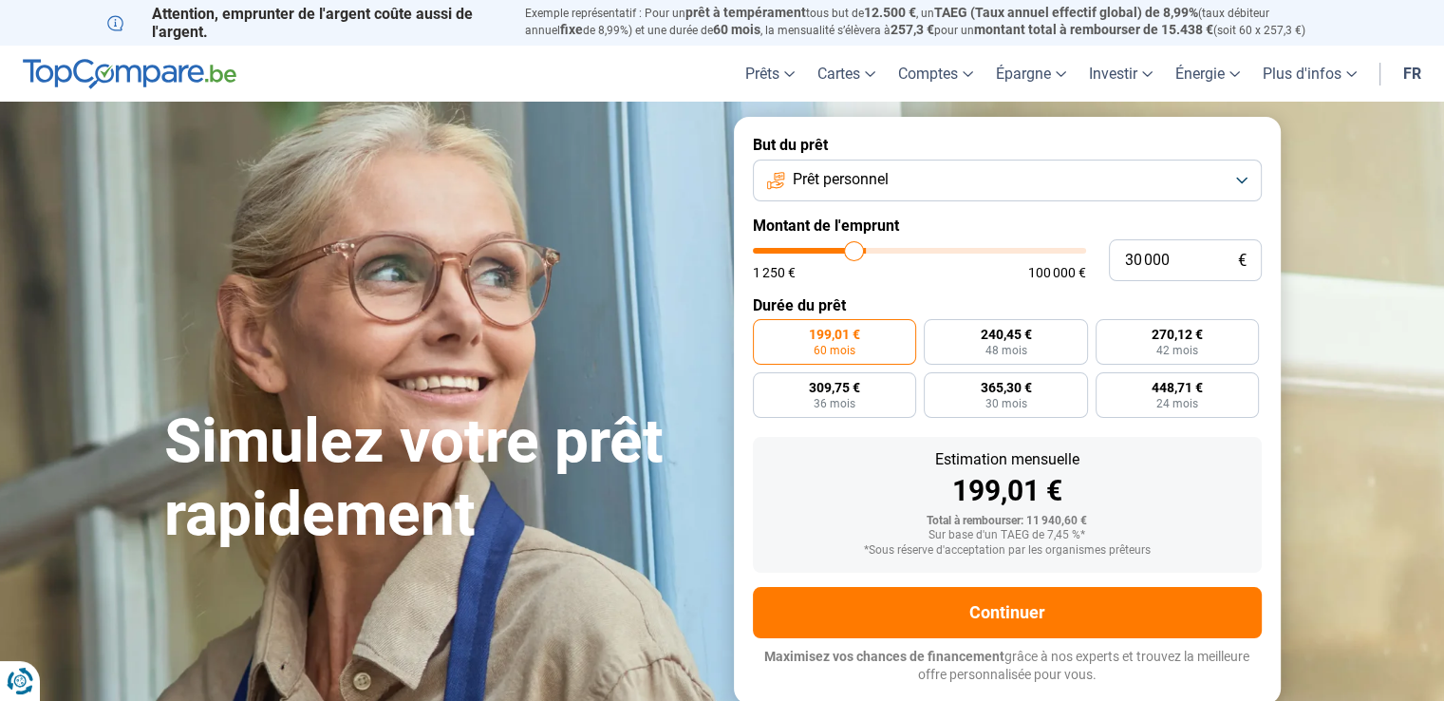
type input "27 000"
type input "27000"
type input "25 250"
type input "25250"
type input "23 250"
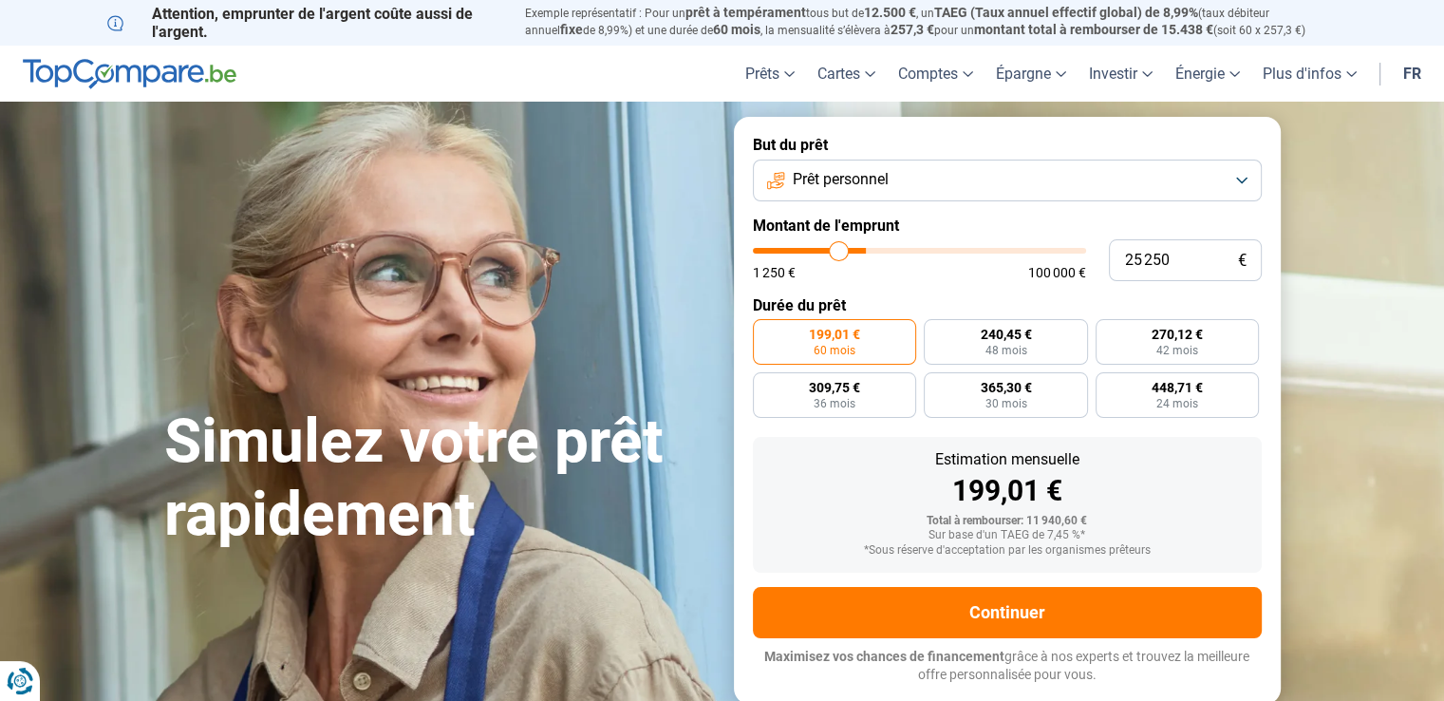
type input "23250"
type input "22 500"
type input "22500"
type input "21 250"
type input "21250"
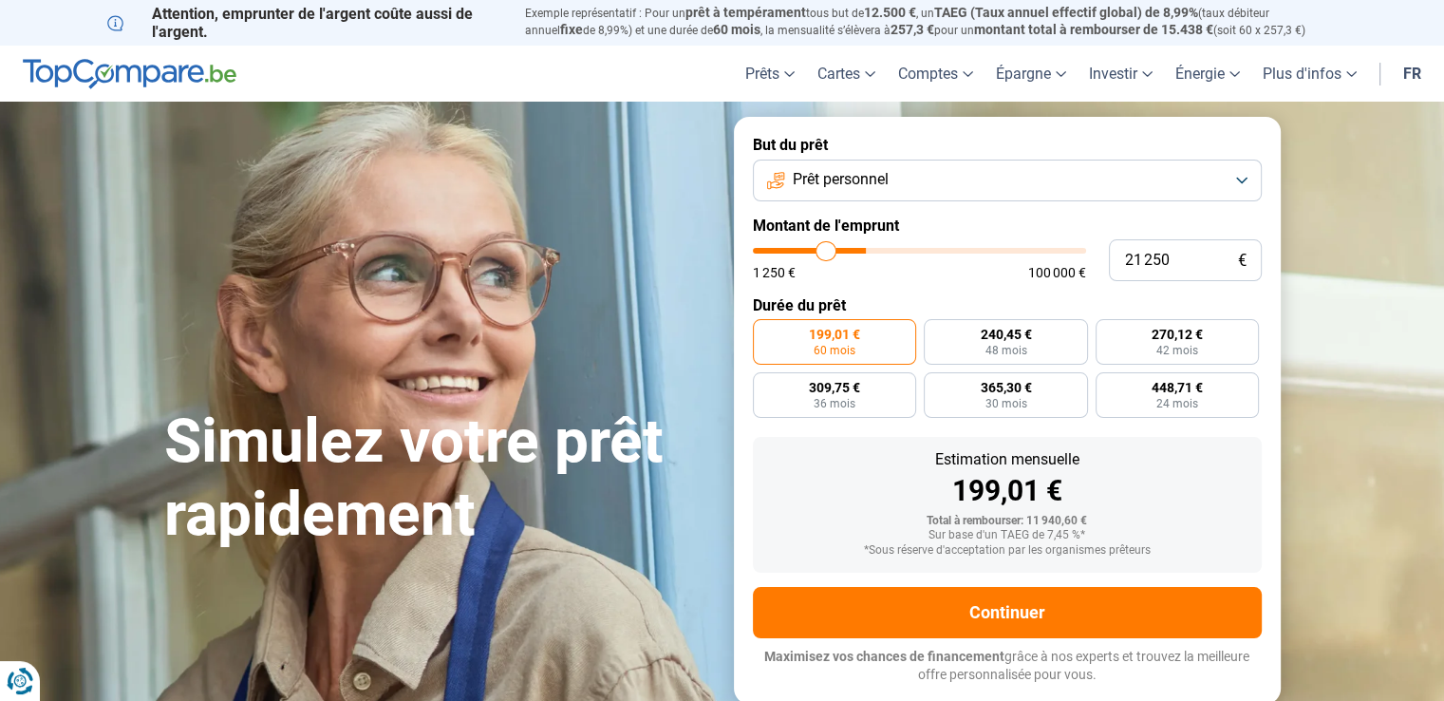
type input "20 250"
type input "20250"
type input "18 750"
type input "18750"
type input "17 250"
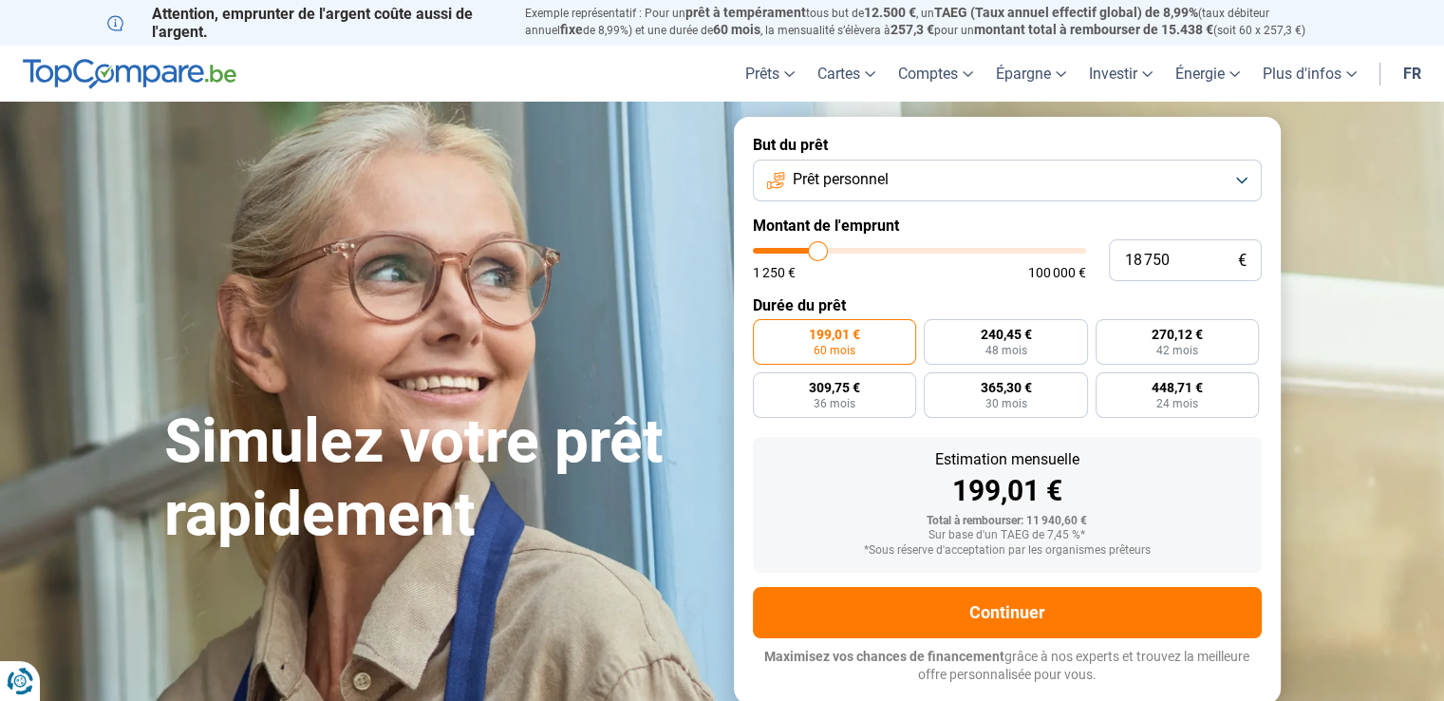
type input "17250"
type input "16 250"
type input "16250"
type input "14 250"
type input "14250"
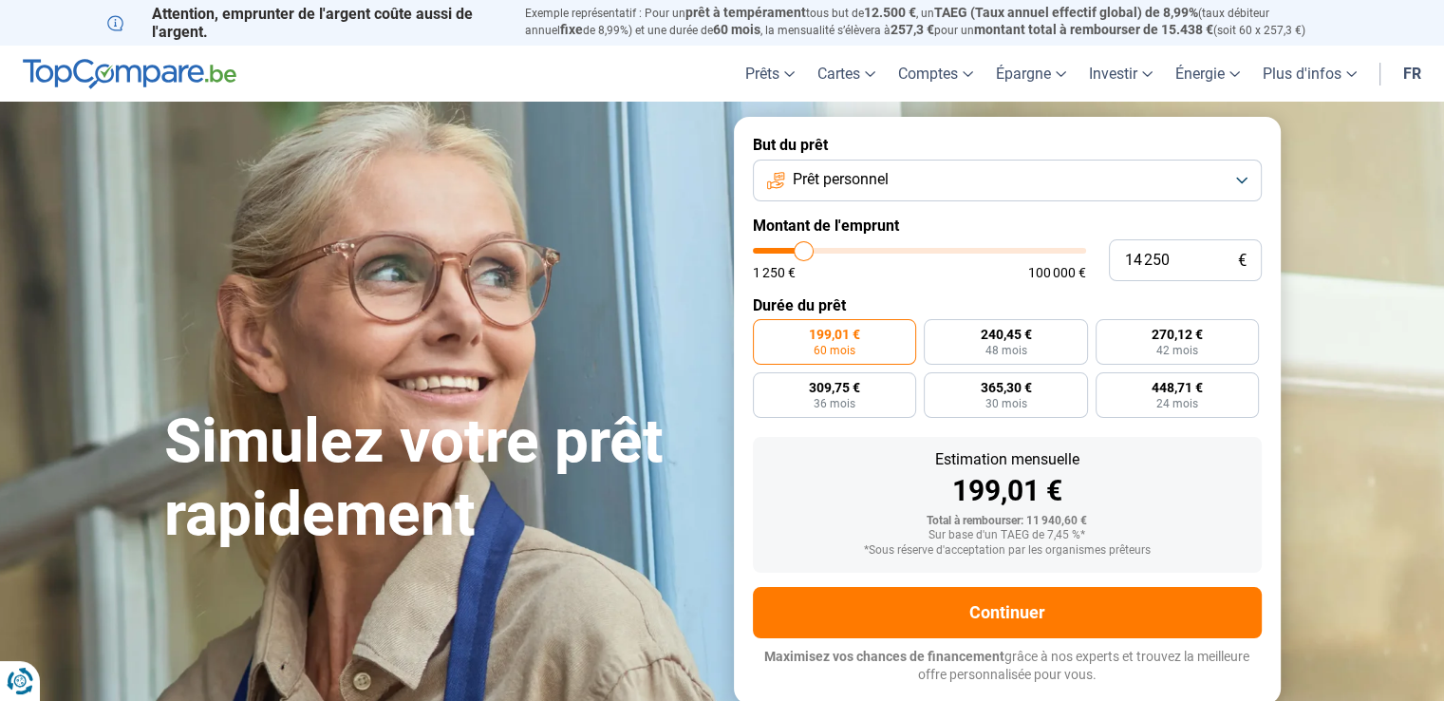
type input "13 250"
type input "13250"
type input "12 500"
type input "12500"
type input "12 250"
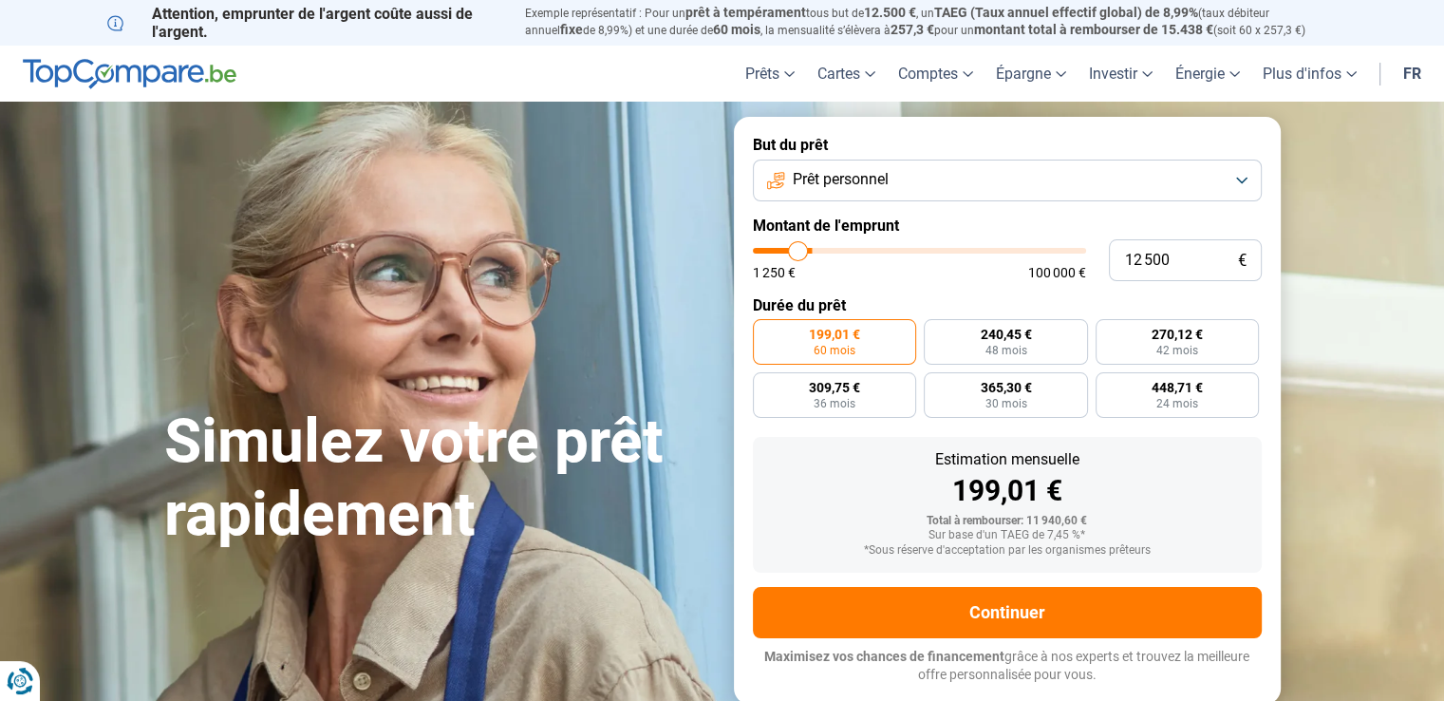
type input "12250"
type input "11 500"
type input "11500"
type input "11 000"
type input "11000"
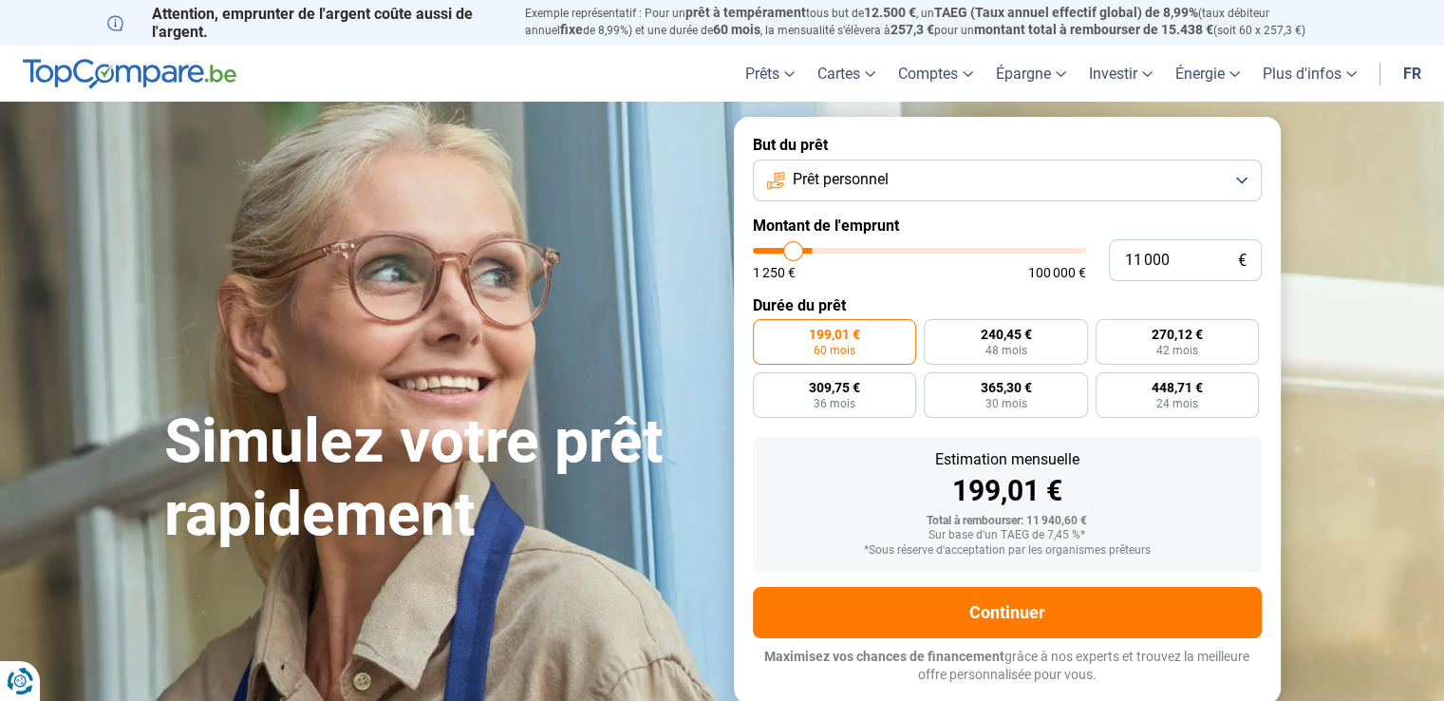
type input "10 750"
type input "10750"
type input "10 500"
type input "10500"
type input "10 250"
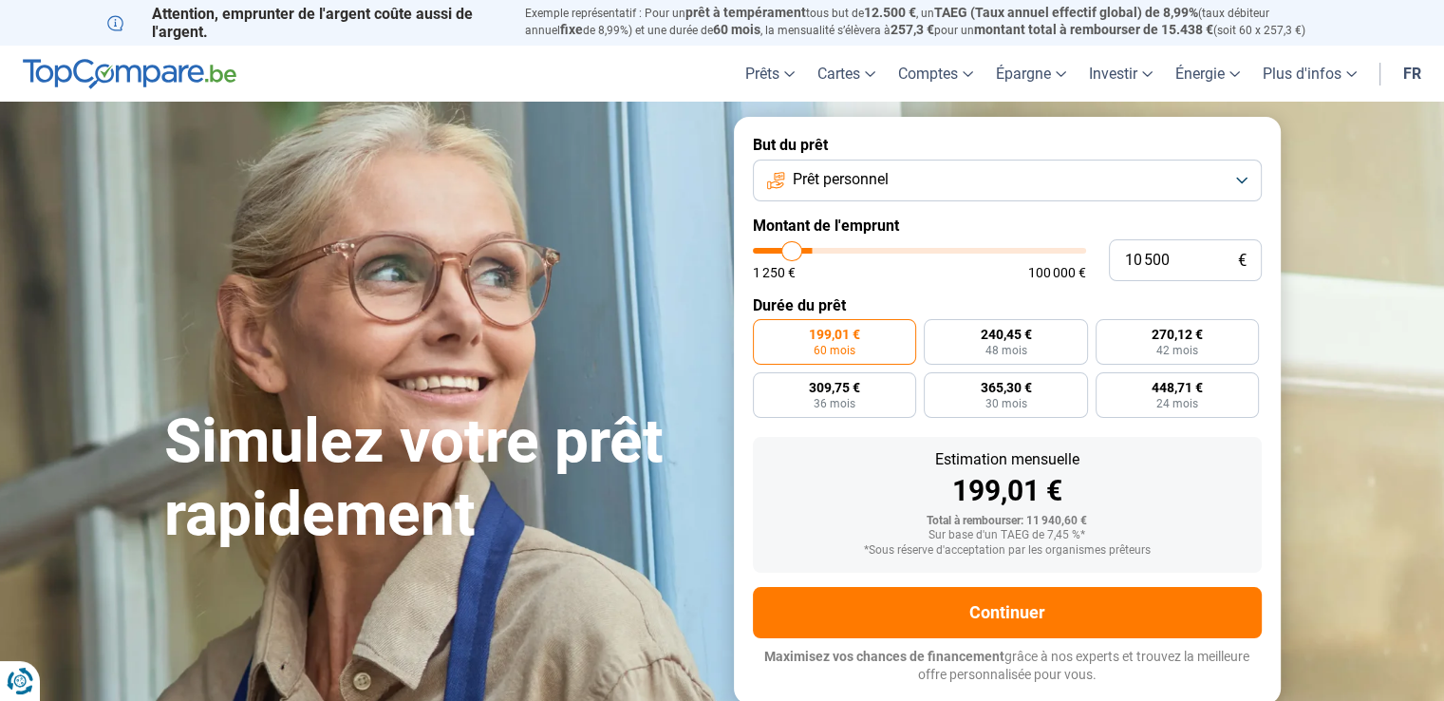
type input "10250"
type input "10 000"
type input "10000"
type input "9 750"
type input "9750"
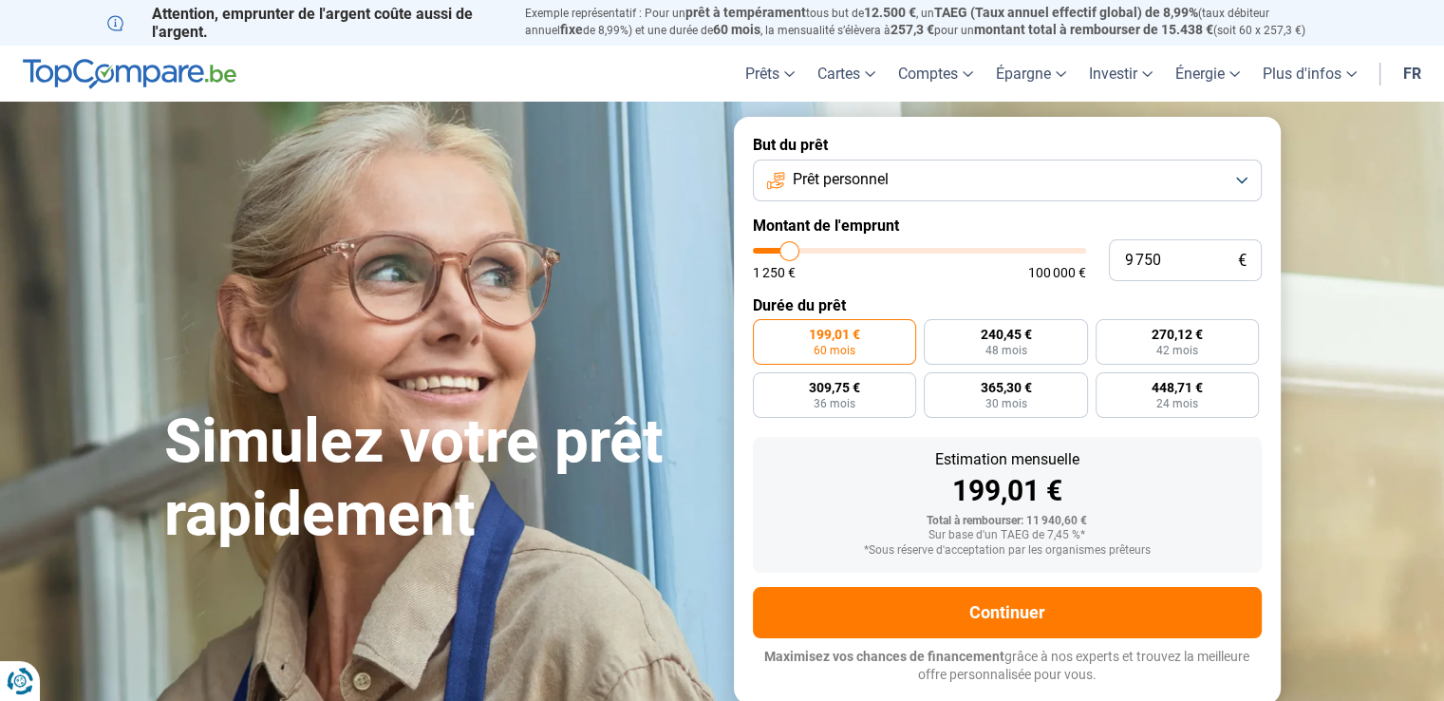
type input "9 000"
type input "9000"
type input "8 500"
type input "8500"
type input "7 250"
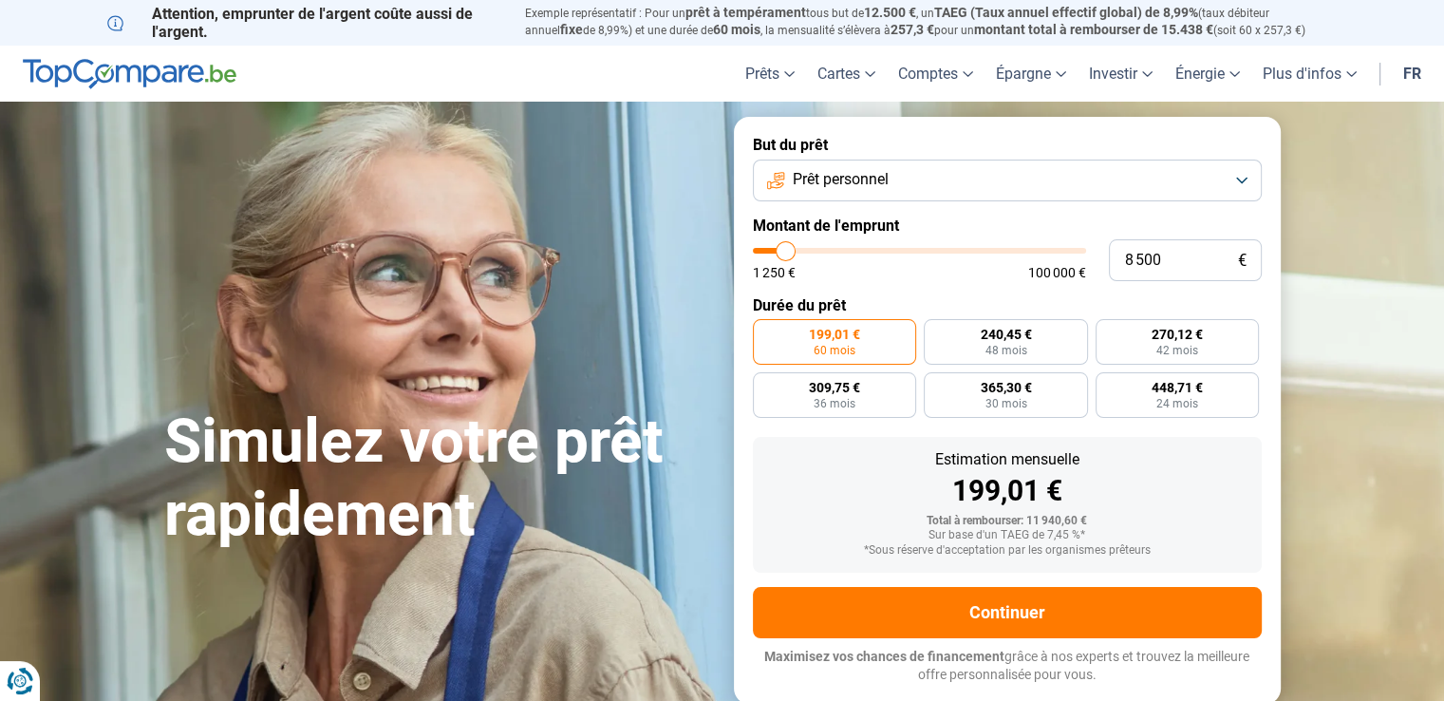
type input "7250"
type input "6 500"
type input "6500"
type input "5 500"
type input "5500"
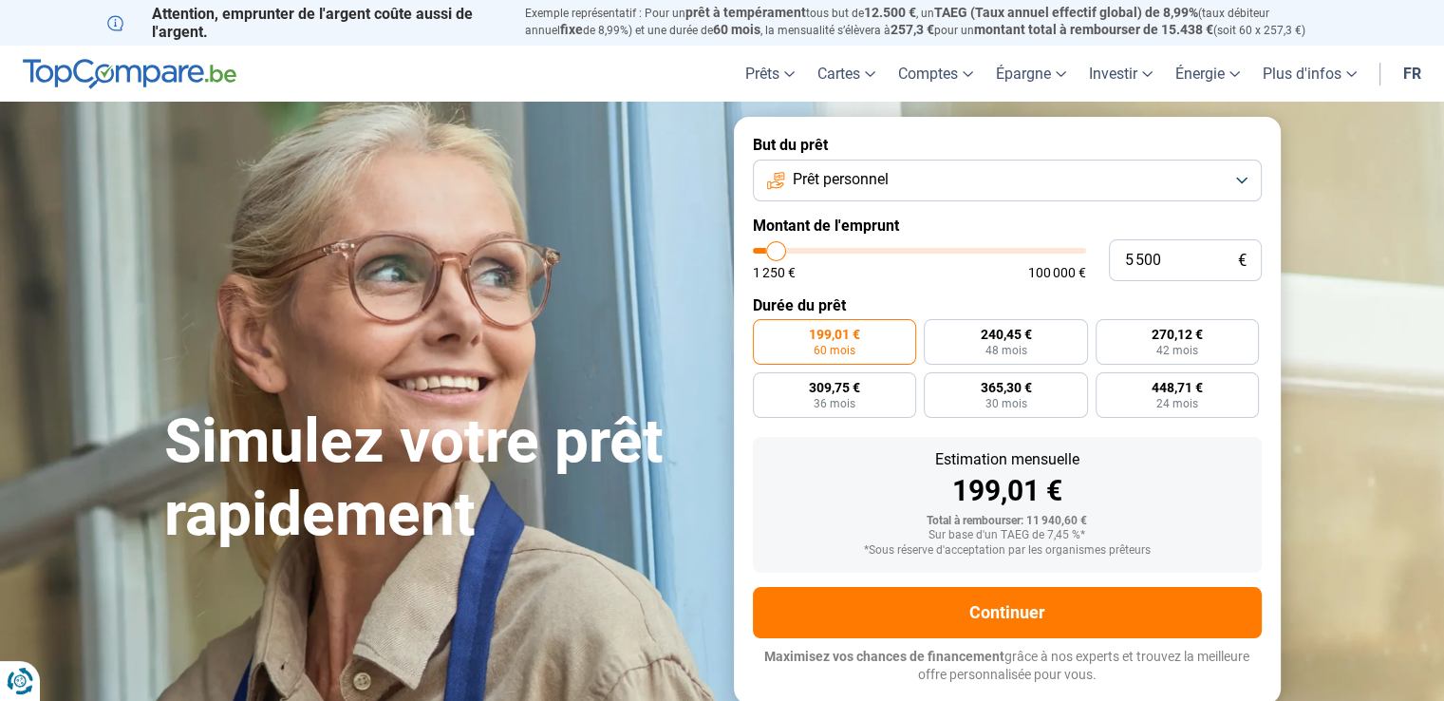
type input "5 000"
type input "5000"
type input "4 500"
type input "4500"
type input "4 000"
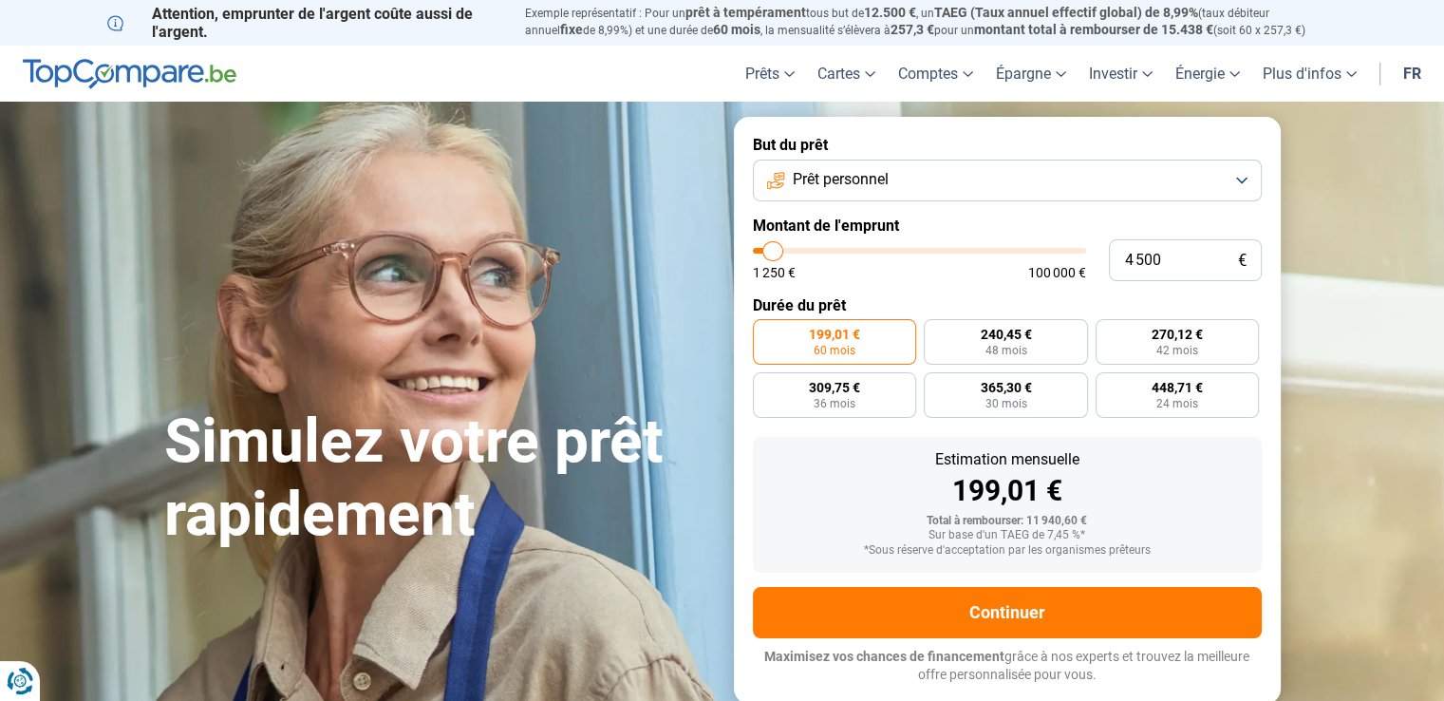
type input "4000"
type input "3 750"
type input "3750"
type input "3 250"
type input "3250"
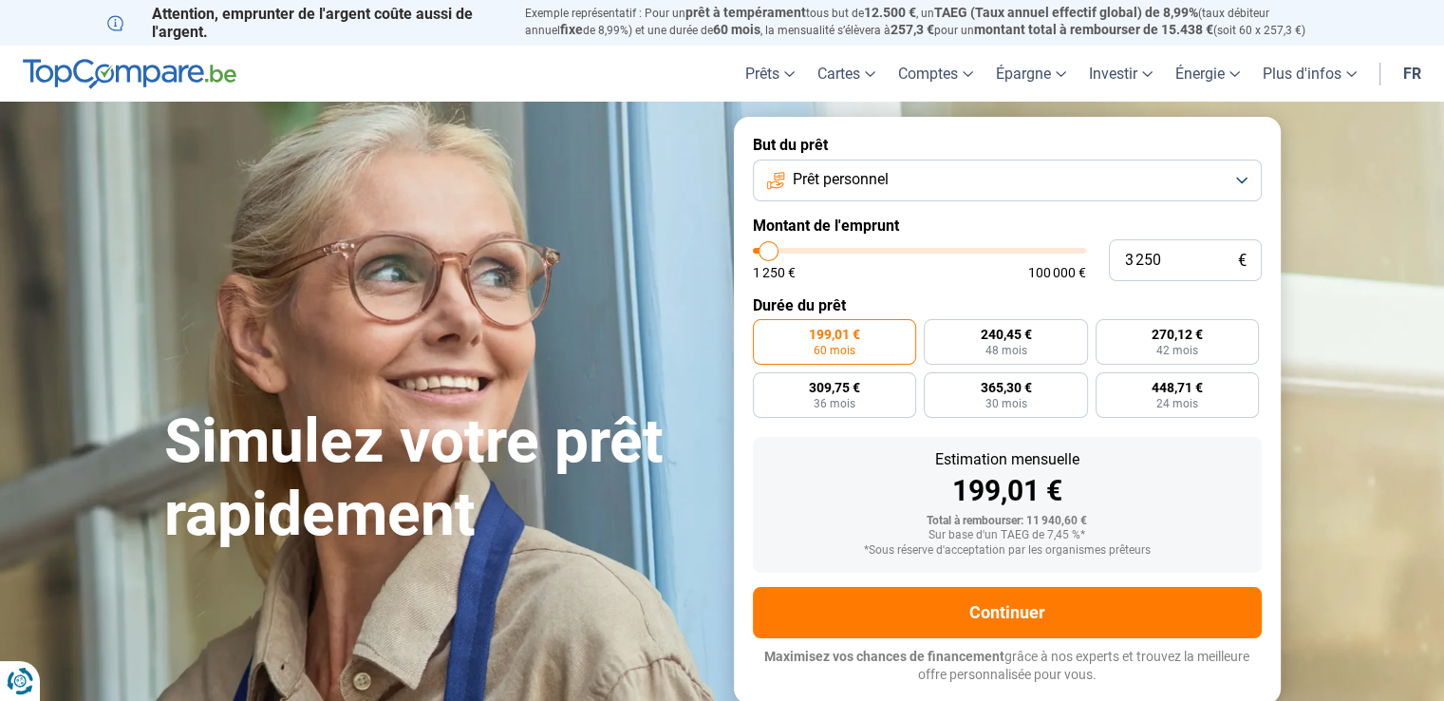
type input "3 000"
type input "3000"
type input "2 750"
type input "2750"
type input "2 500"
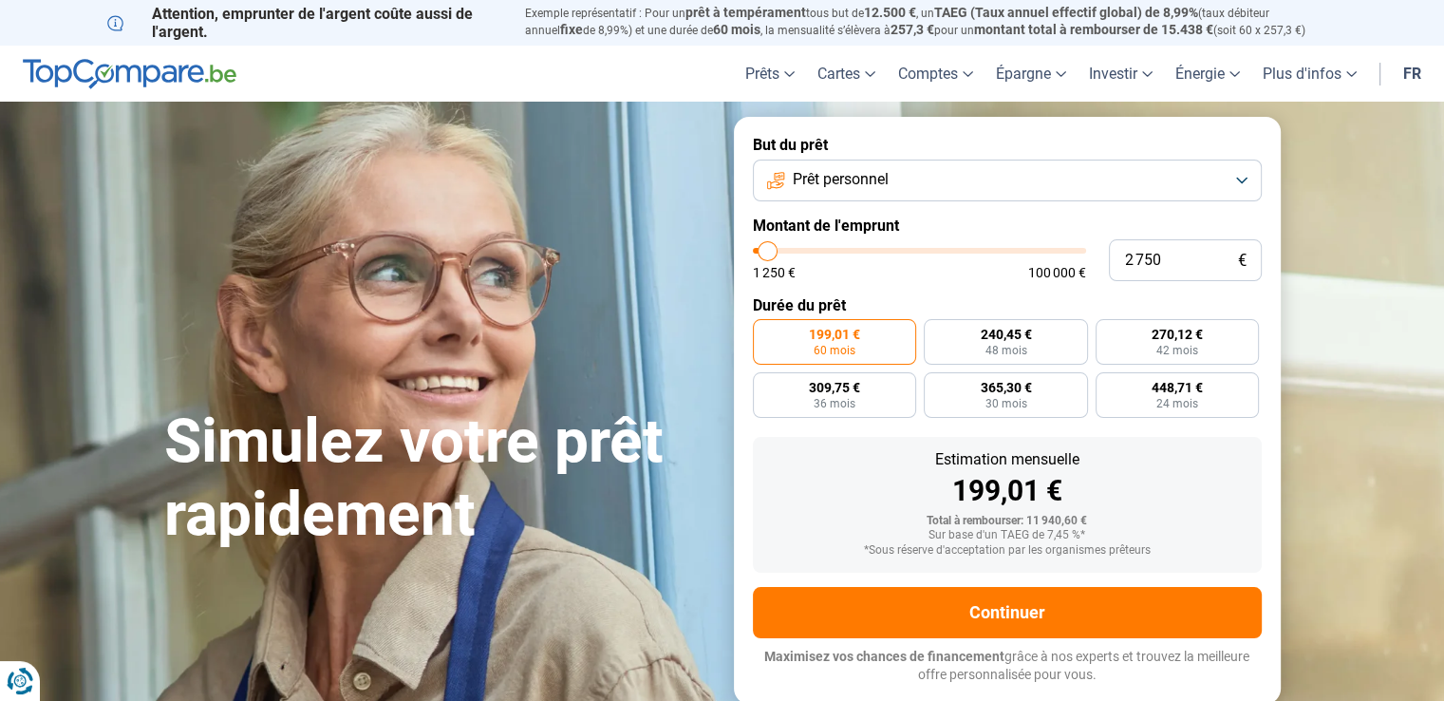
type input "2500"
type input "2 000"
type input "2000"
type input "1 750"
type input "1750"
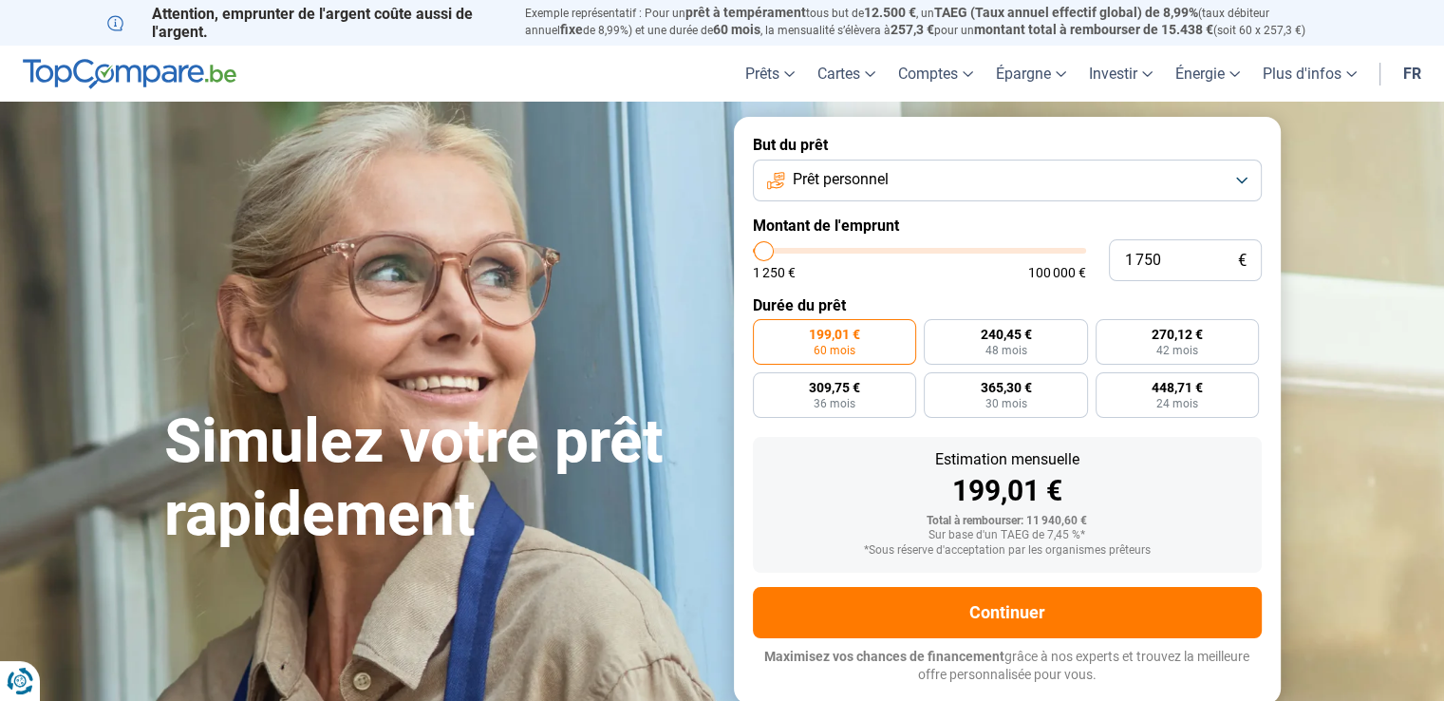
type input "1 250"
type input "1250"
type input "2 250"
type input "2250"
type input "3 750"
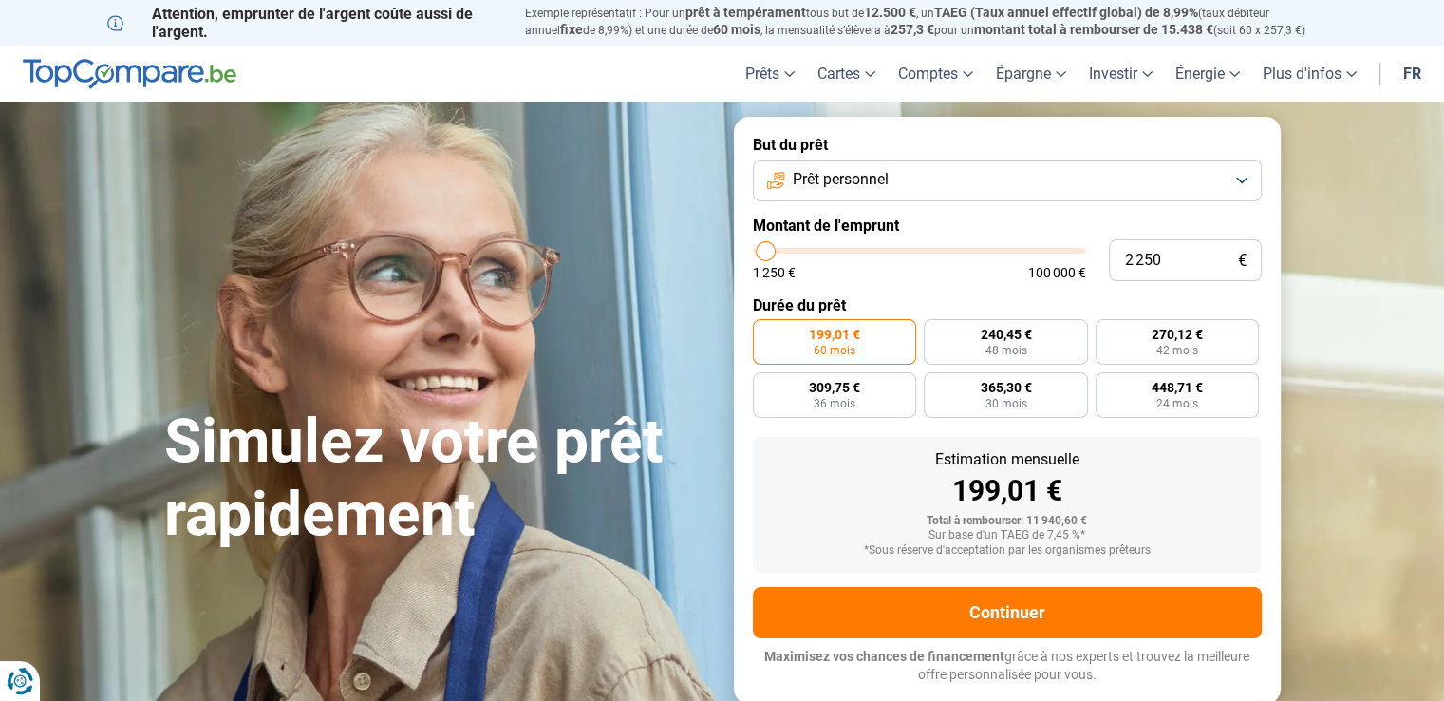
type input "3750"
type input "4 500"
type input "4500"
type input "4 750"
type input "4750"
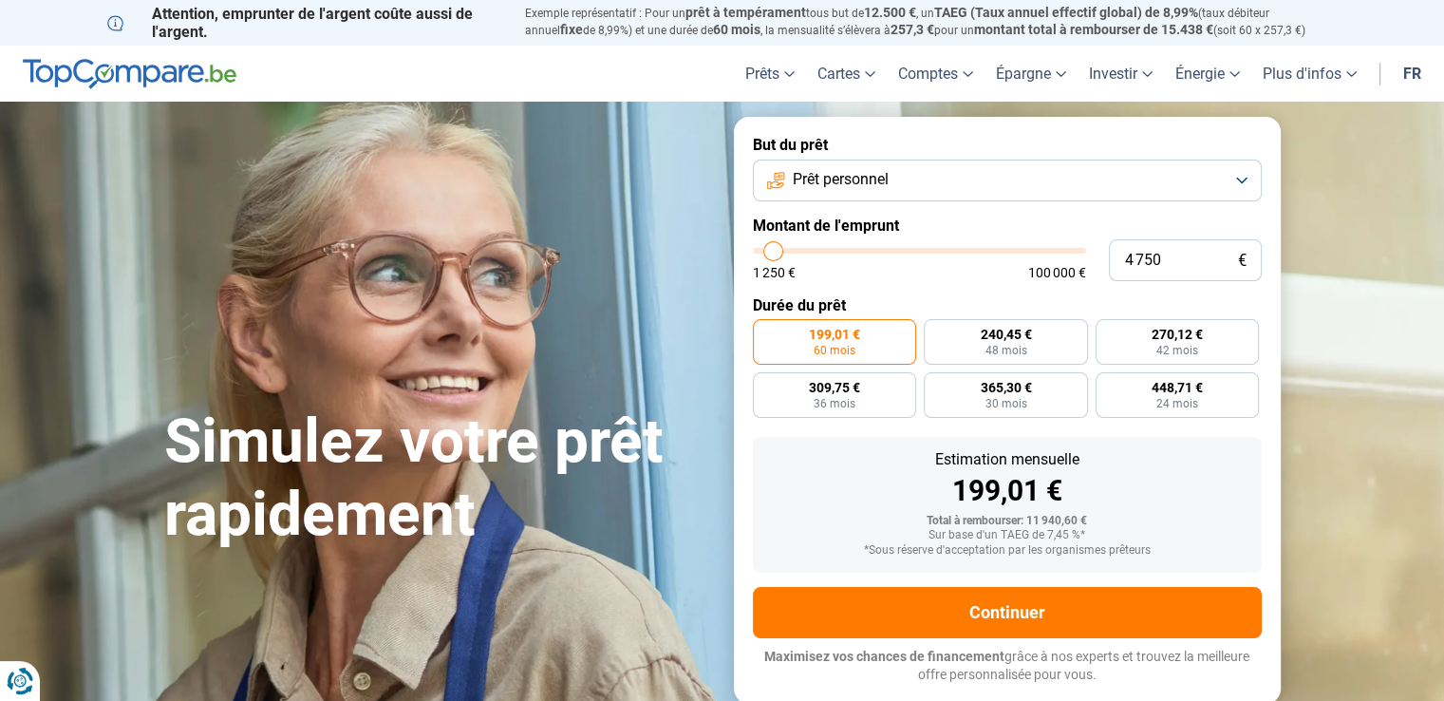
type input "5 250"
type input "5250"
type input "5 500"
type input "5500"
type input "5 250"
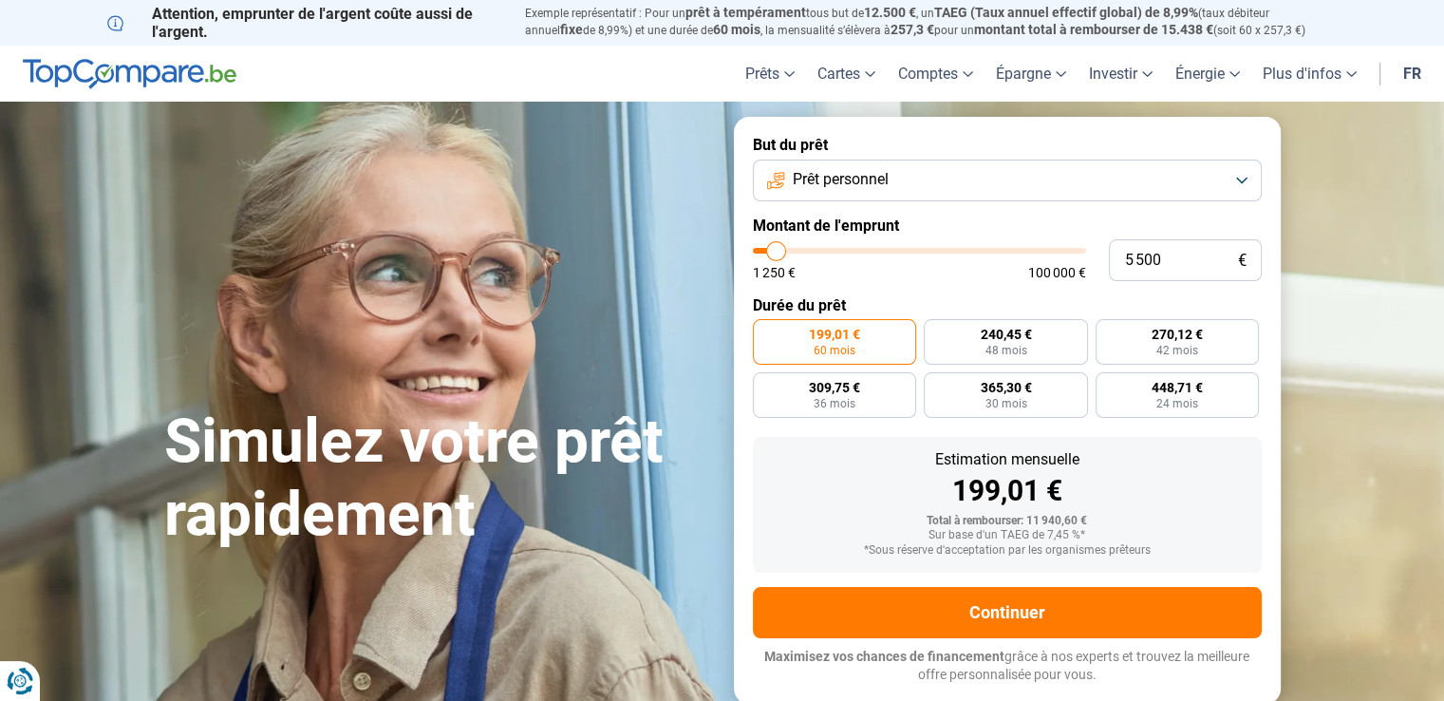
type input "5250"
type input "5 000"
type input "5000"
type input "4 750"
type input "4750"
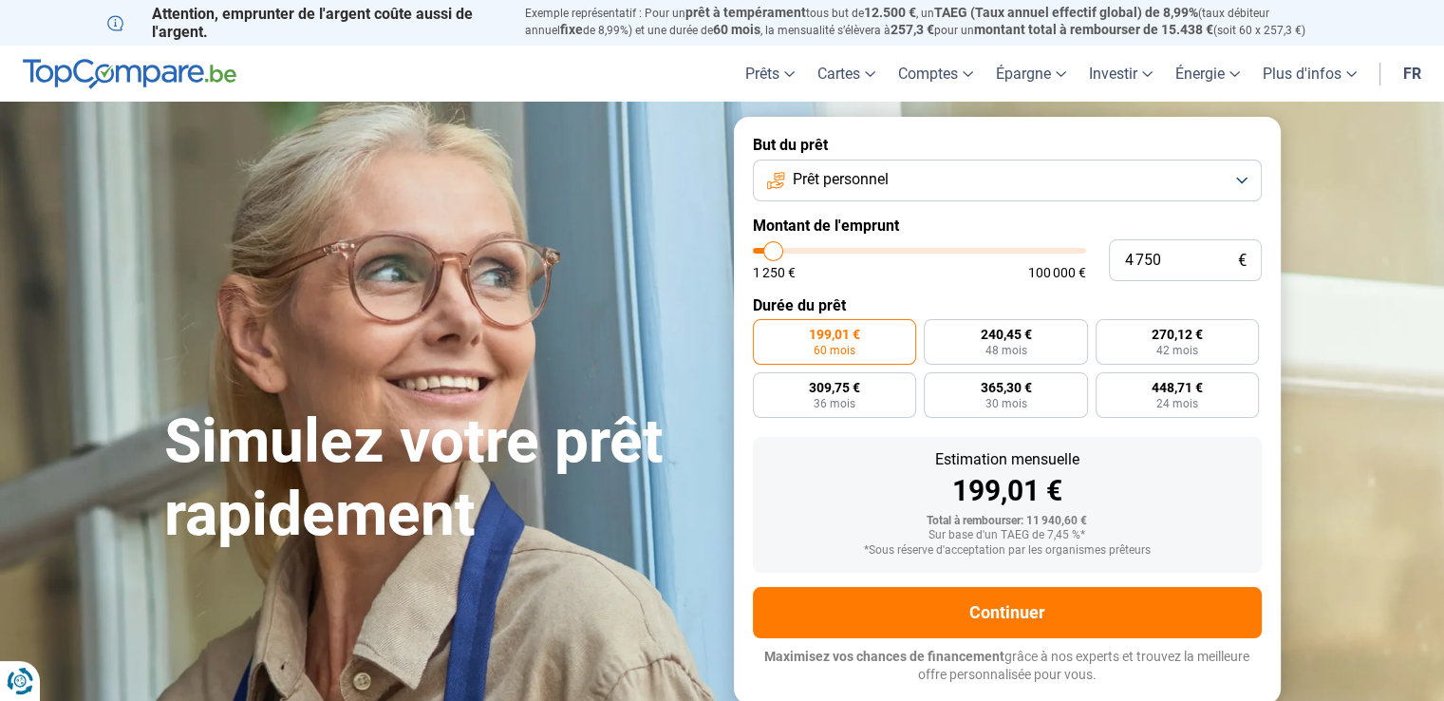
type input "4 500"
type input "4500"
type input "4 250"
type input "4250"
type input "4 000"
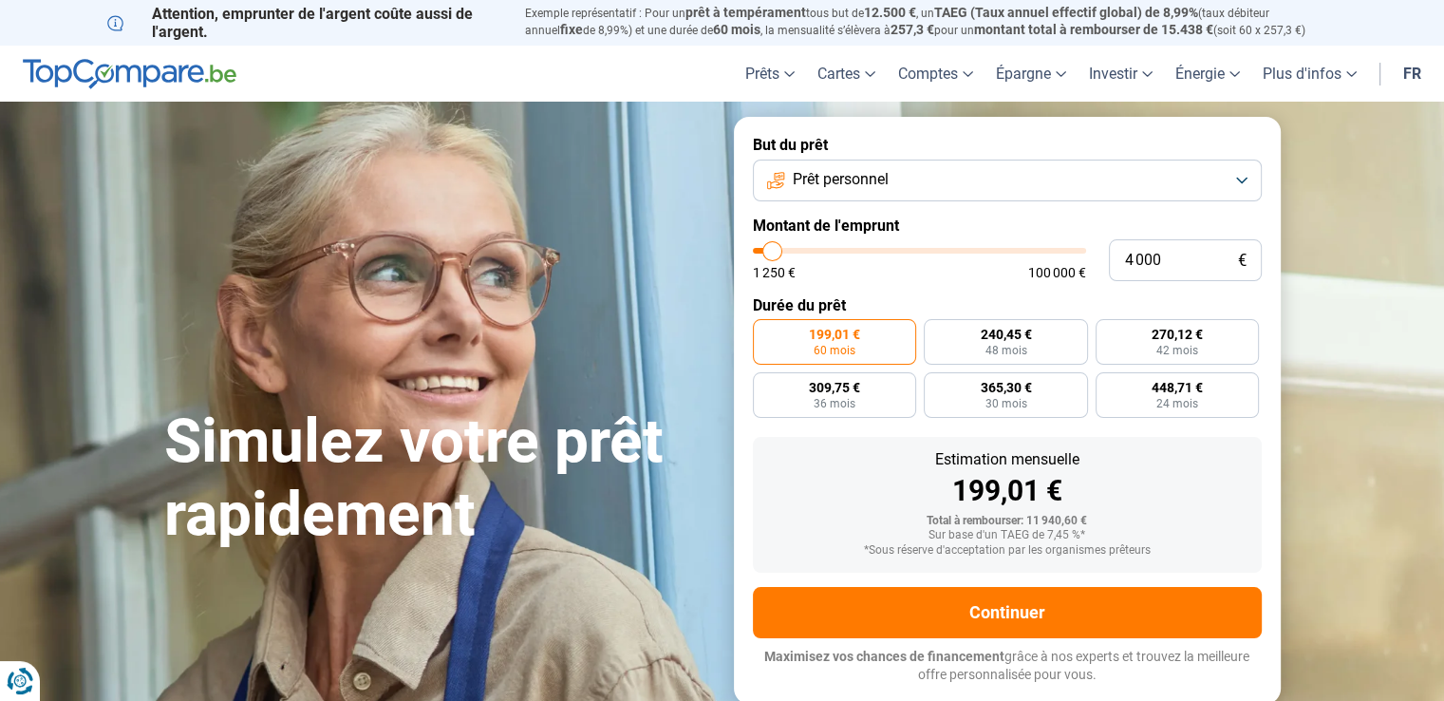
type input "4000"
type input "3 750"
type input "3750"
type input "3 250"
type input "3250"
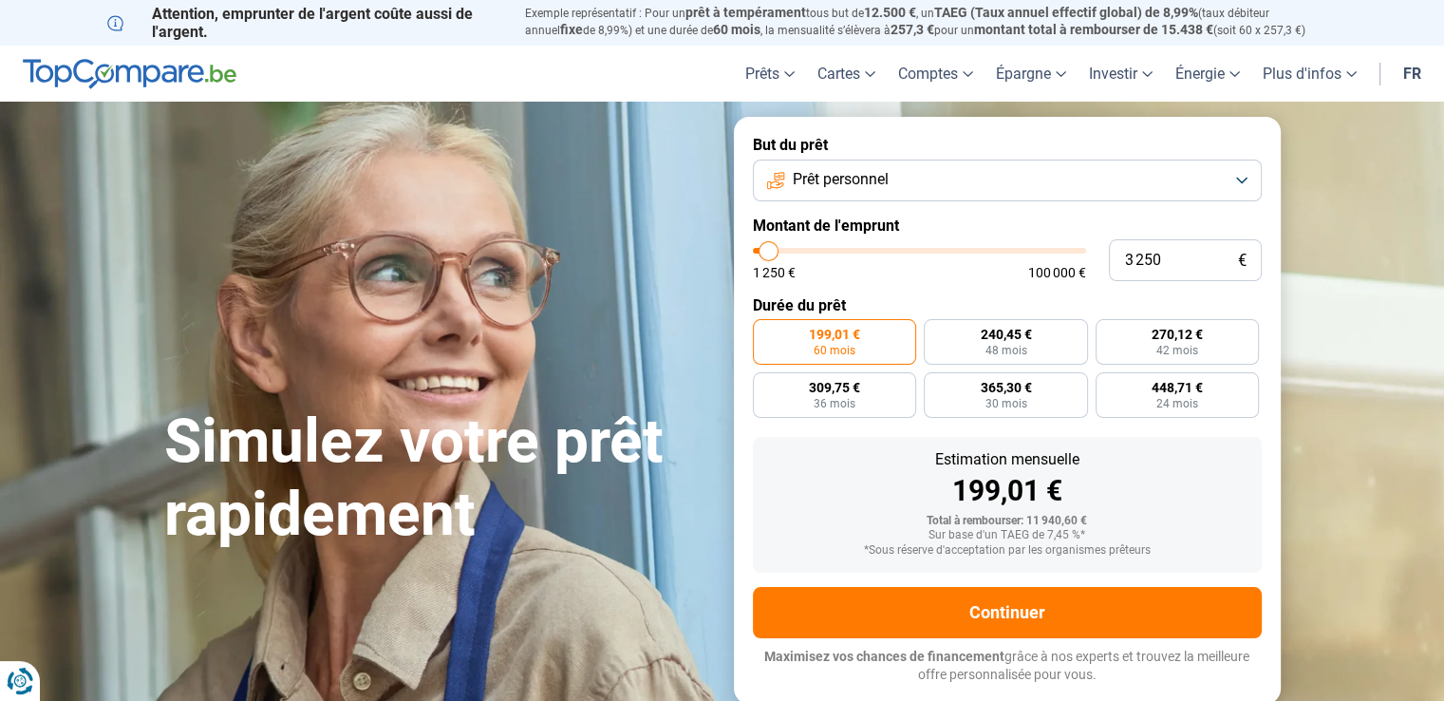
type input "3 000"
type input "3000"
type input "2 500"
type input "2500"
type input "2 250"
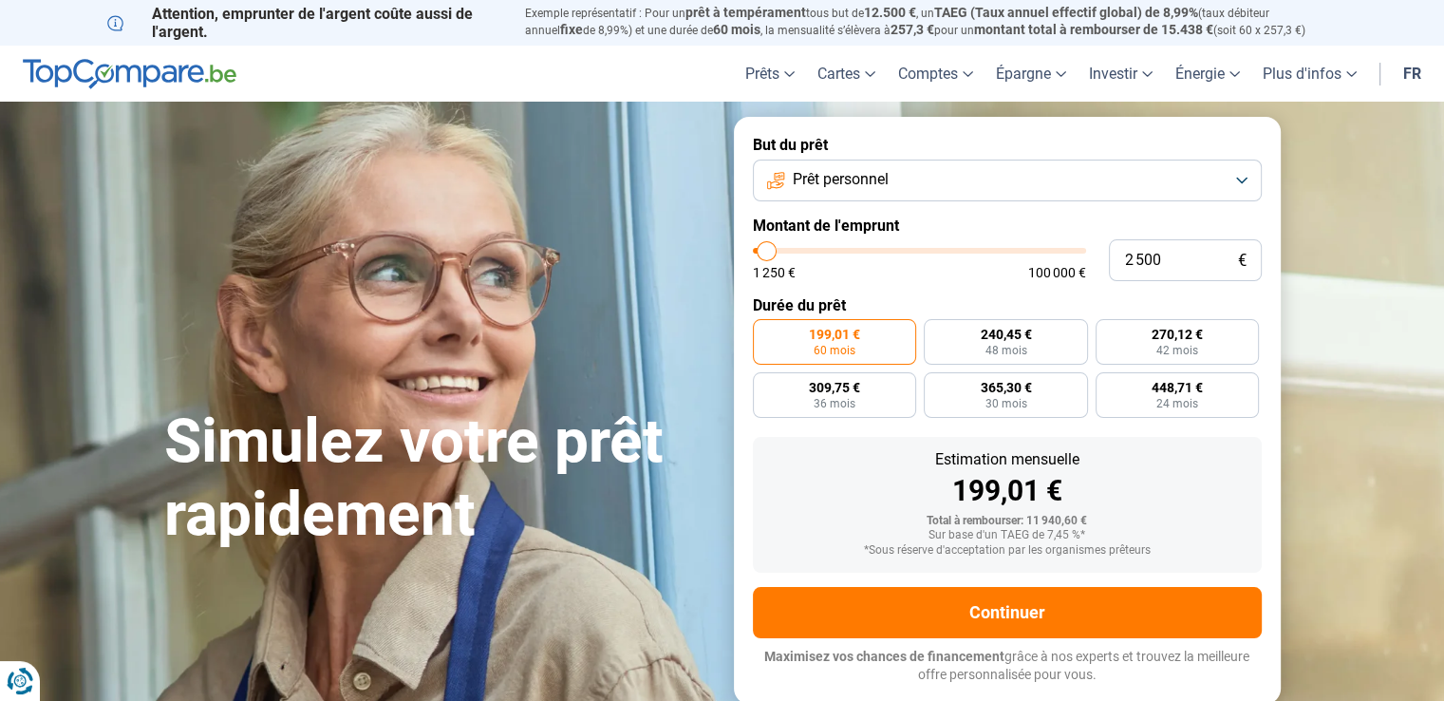
type input "2250"
type input "2 000"
type input "2000"
type input "1 750"
type input "1750"
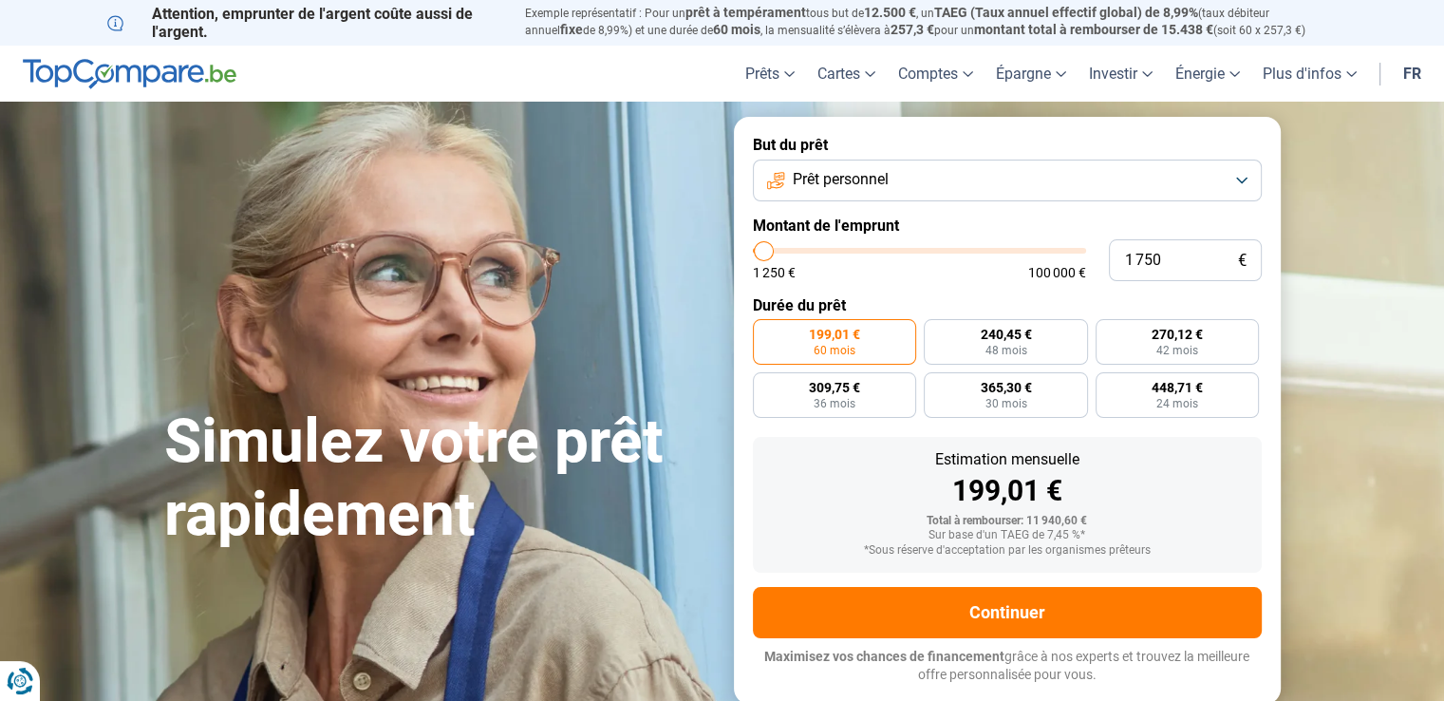
type input "2 250"
type input "2250"
type input "2 750"
type input "2750"
type input "3 000"
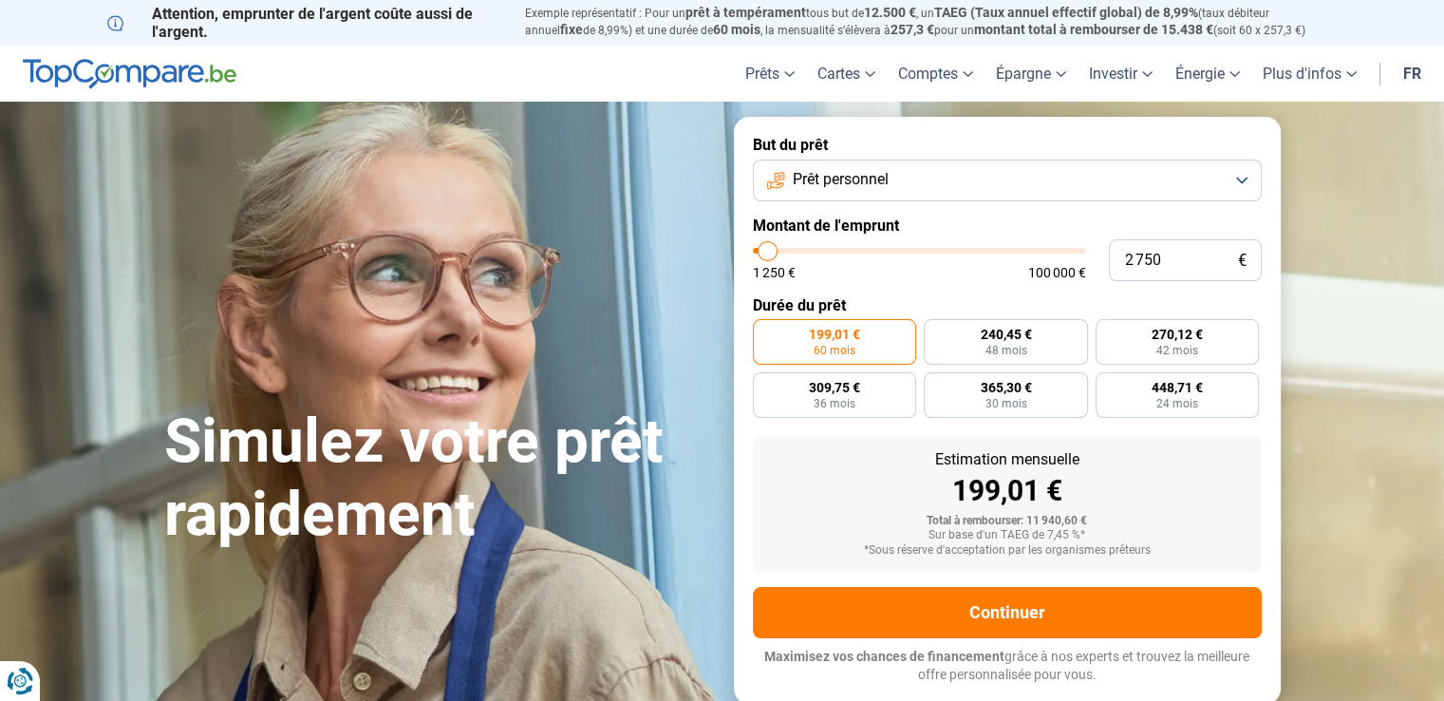
type input "3000"
type input "3 750"
type input "3750"
type input "4 500"
type input "4500"
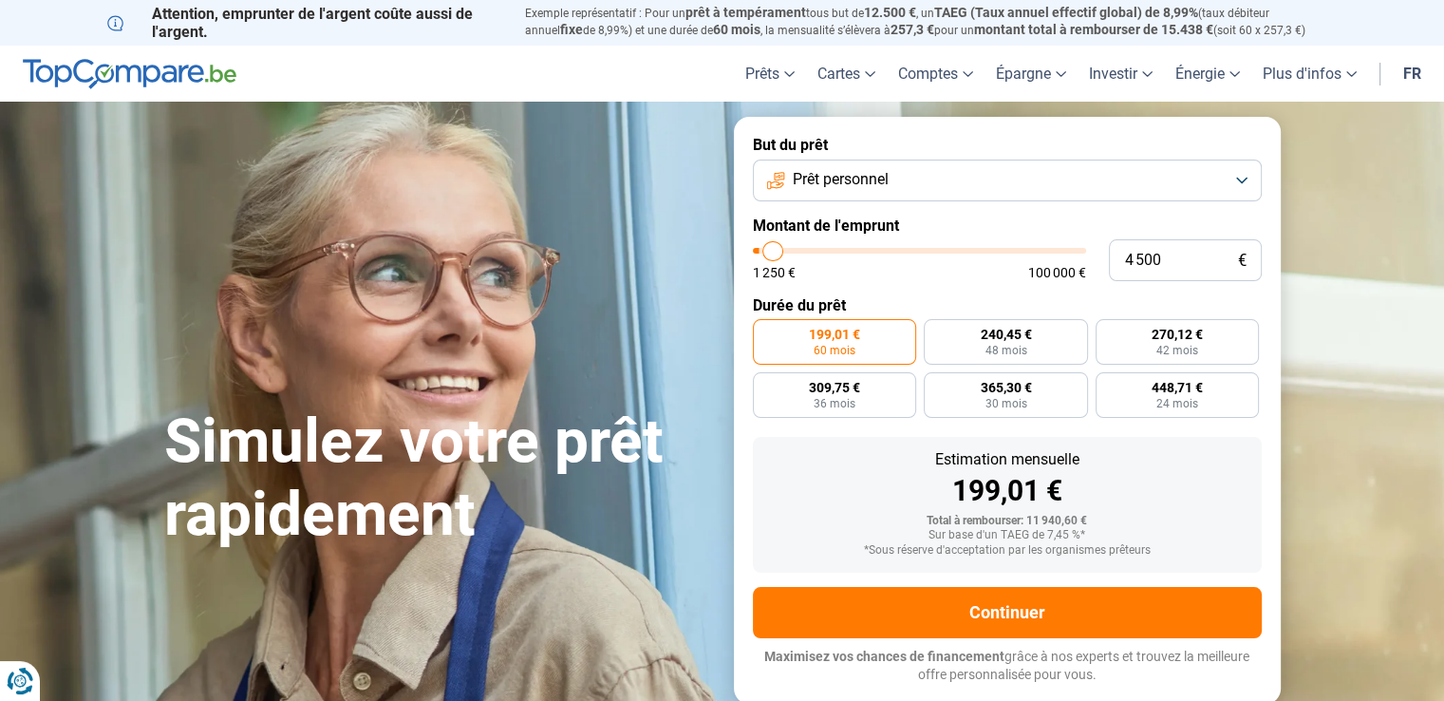
type input "5 000"
type input "5000"
type input "5 250"
type input "5250"
type input "5 500"
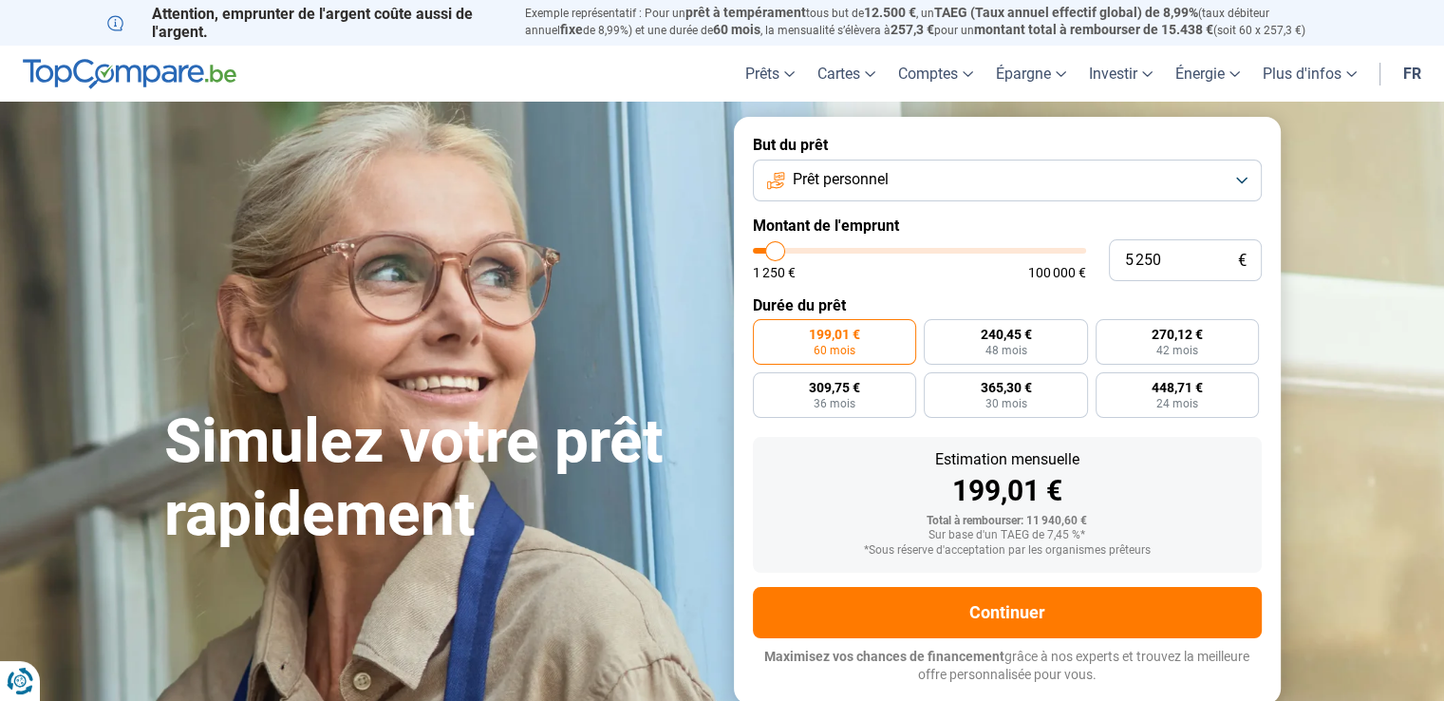
type input "5500"
type input "5 250"
type input "5250"
type input "5 000"
type input "5000"
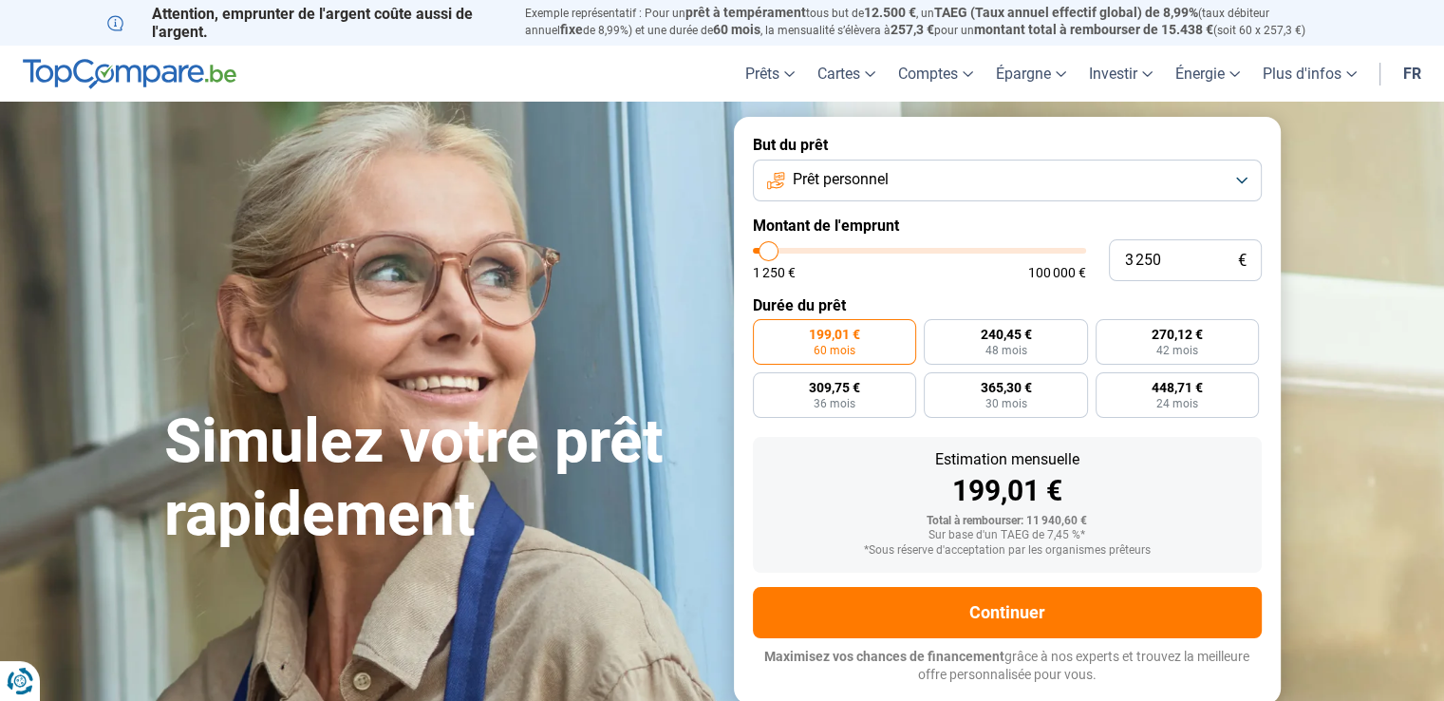
drag, startPoint x: 793, startPoint y: 251, endPoint x: 769, endPoint y: 253, distance: 23.8
click at [769, 253] on input "range" at bounding box center [919, 251] width 333 height 6
